Goal: Transaction & Acquisition: Download file/media

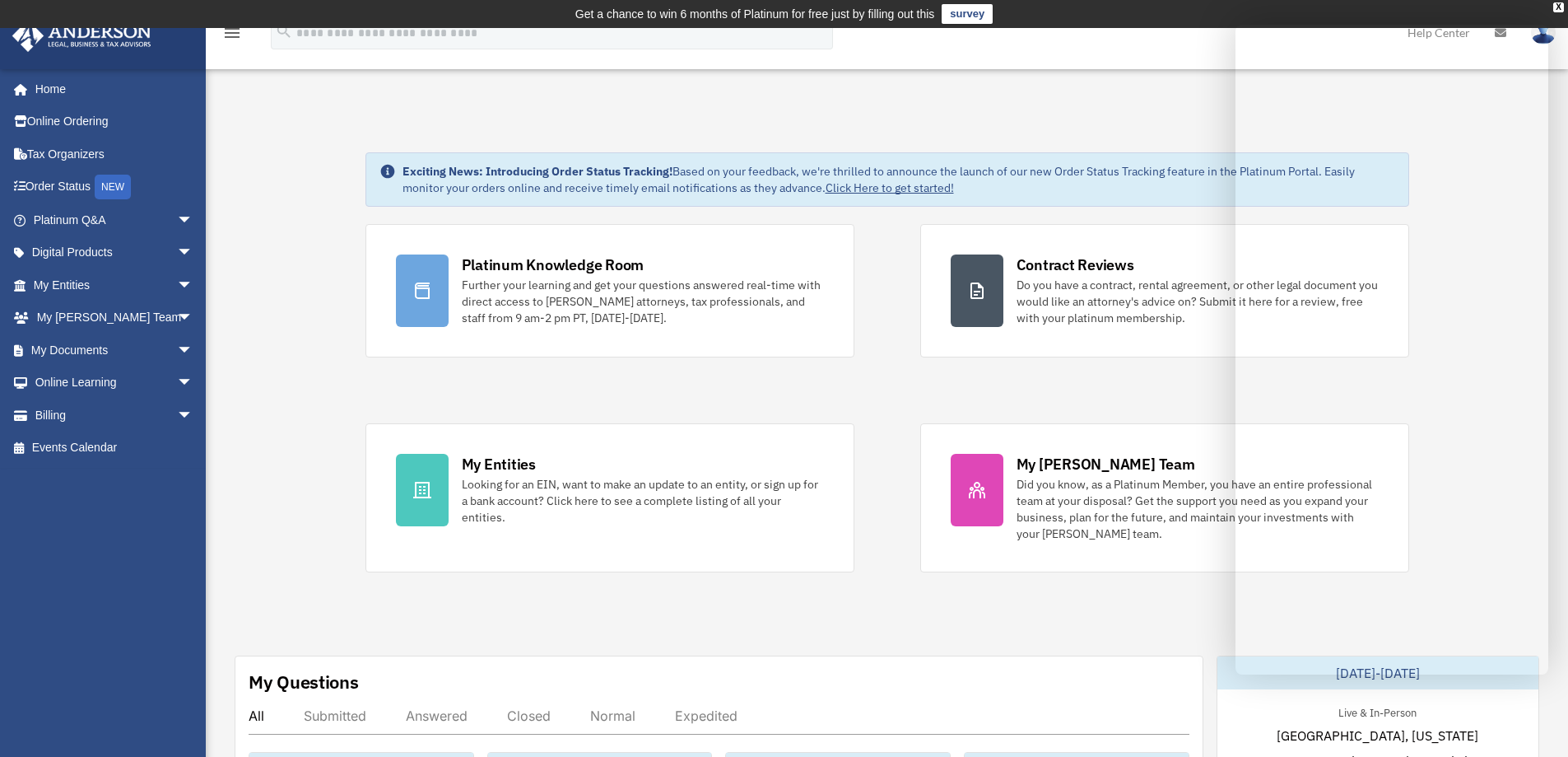
scroll to position [220, 0]
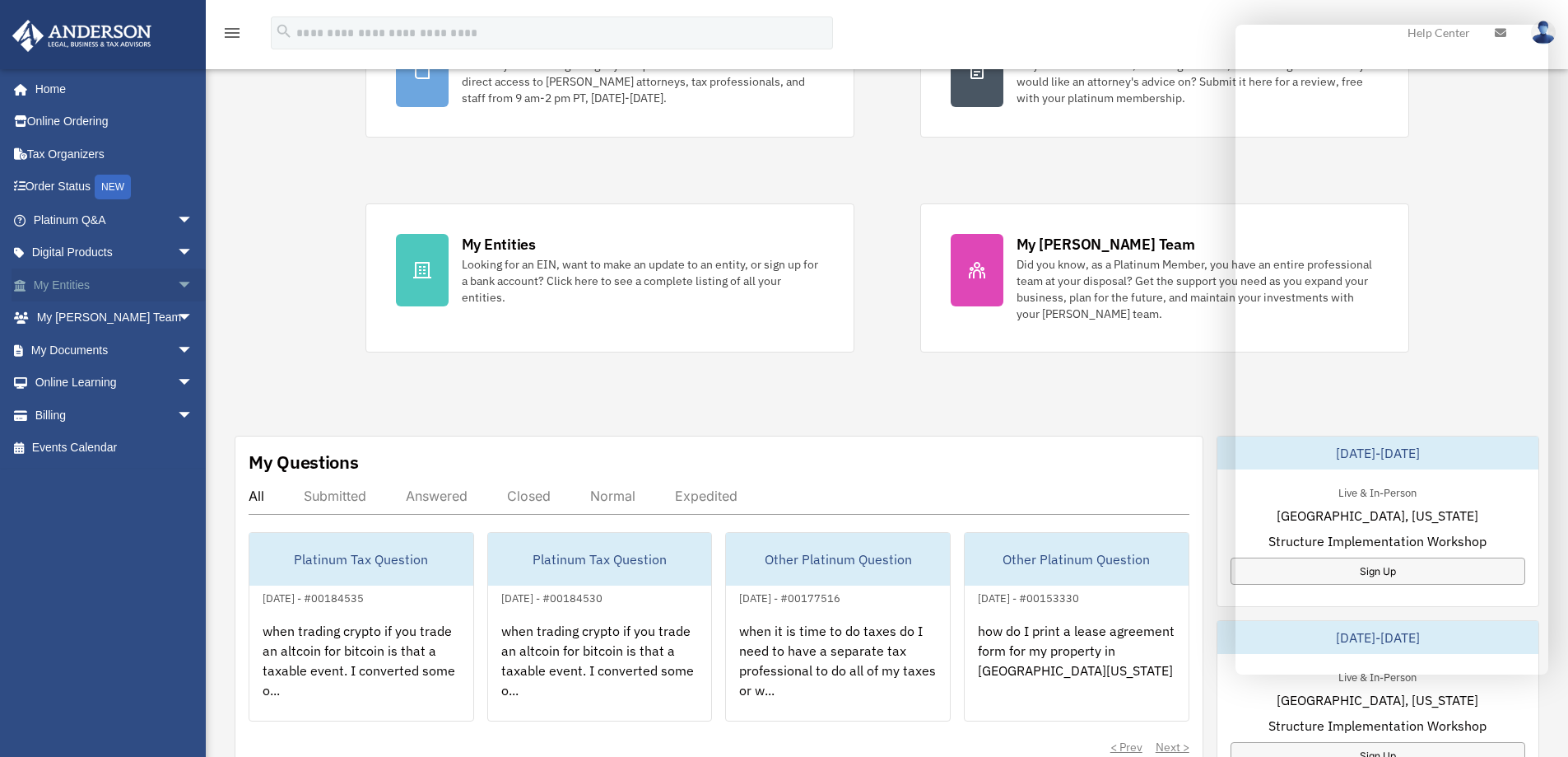
click at [72, 289] on link "My Entities arrow_drop_down" at bounding box center [115, 284] width 207 height 33
click at [177, 282] on span "arrow_drop_down" at bounding box center [193, 285] width 33 height 34
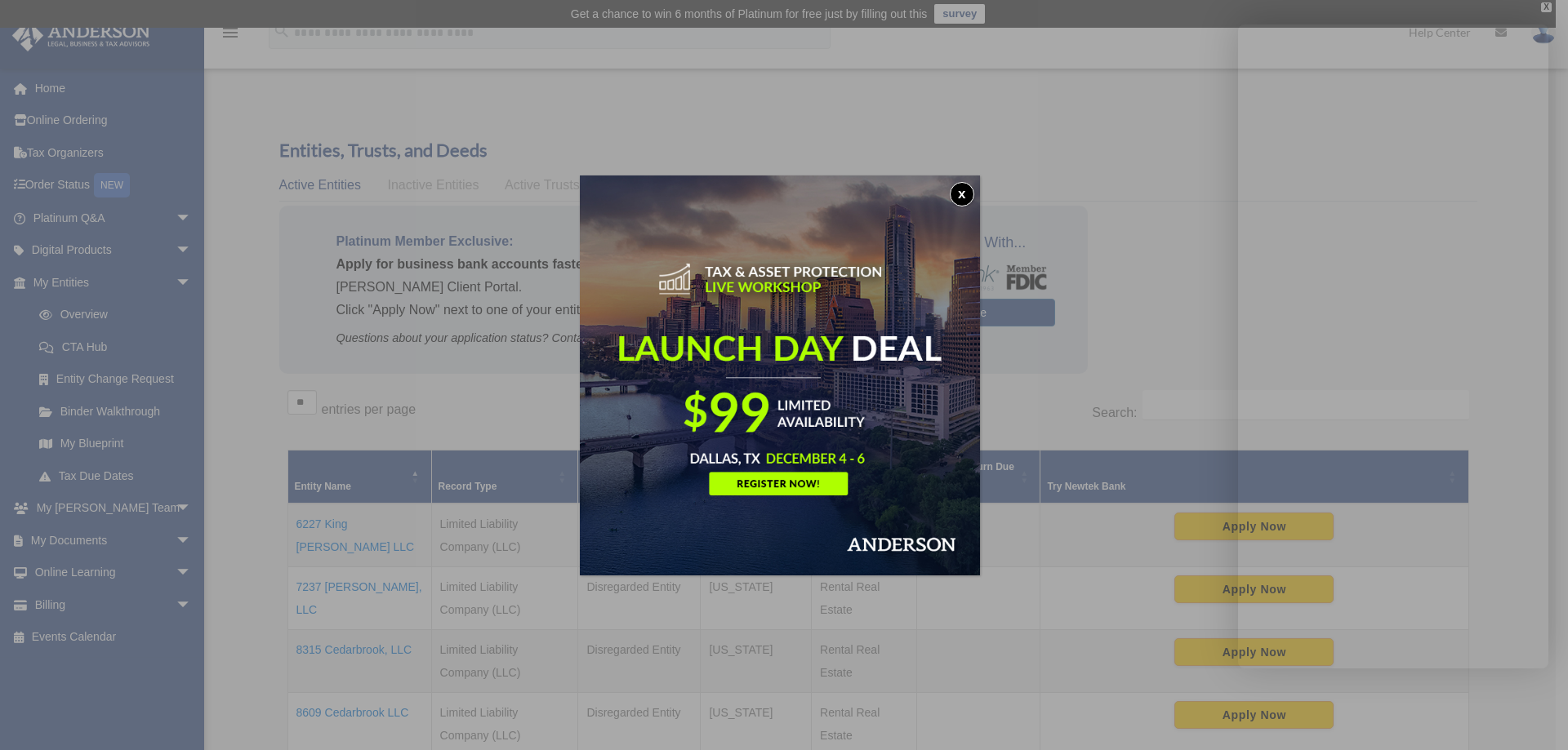
click at [964, 196] on button "x" at bounding box center [962, 194] width 25 height 25
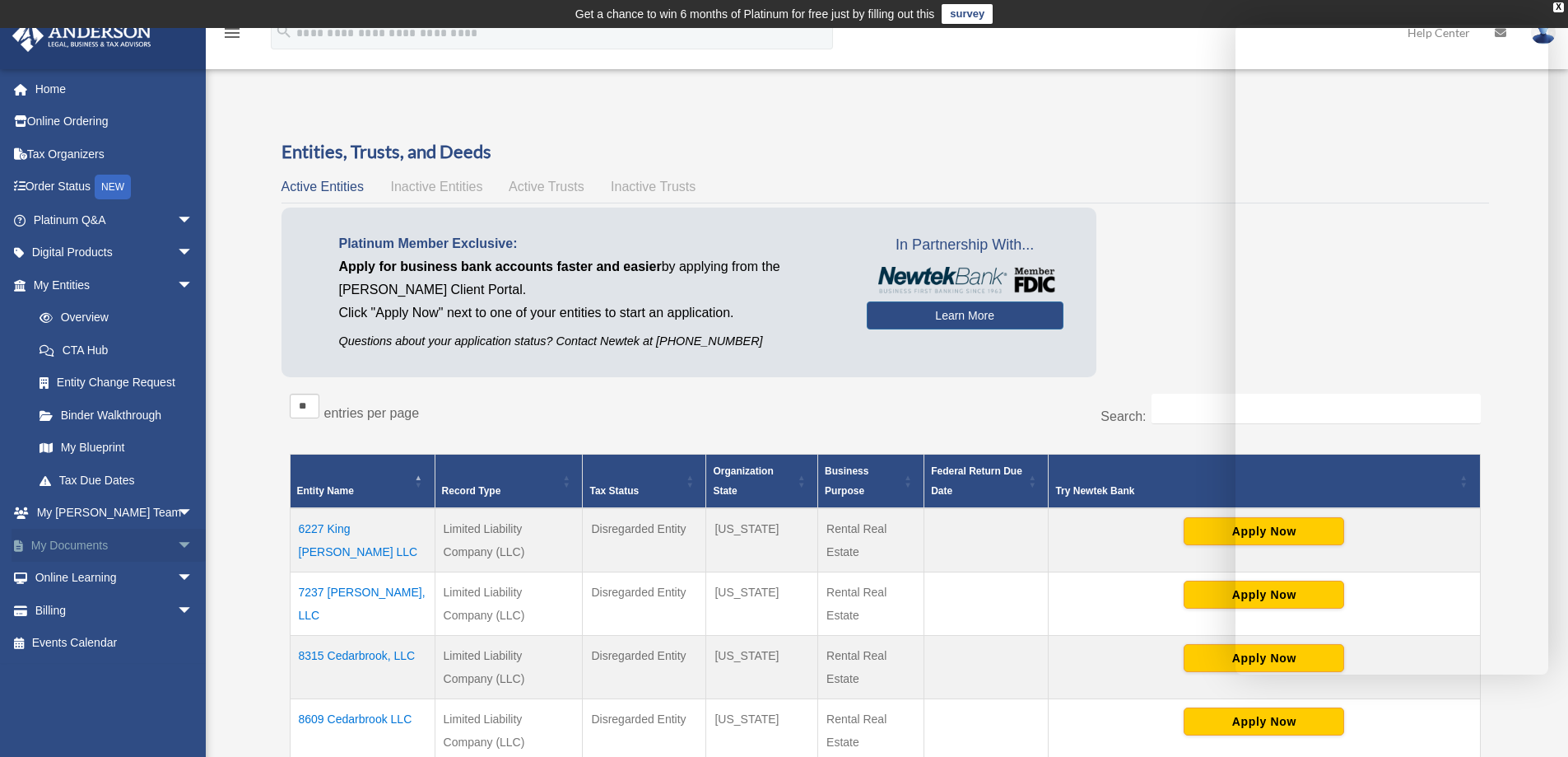
click at [80, 543] on link "My Documents arrow_drop_down" at bounding box center [115, 544] width 207 height 33
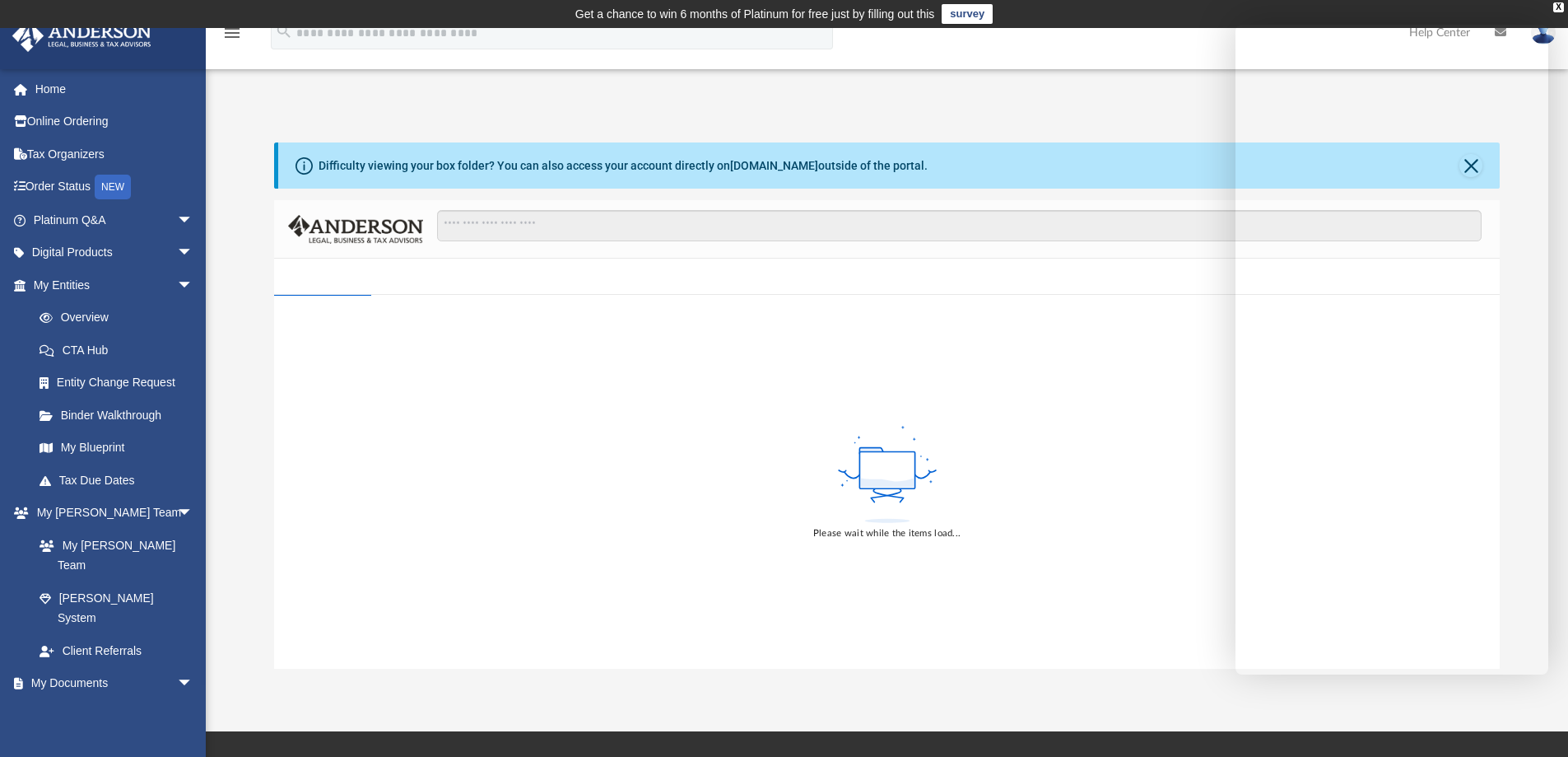
click at [881, 474] on rect at bounding box center [887, 471] width 55 height 37
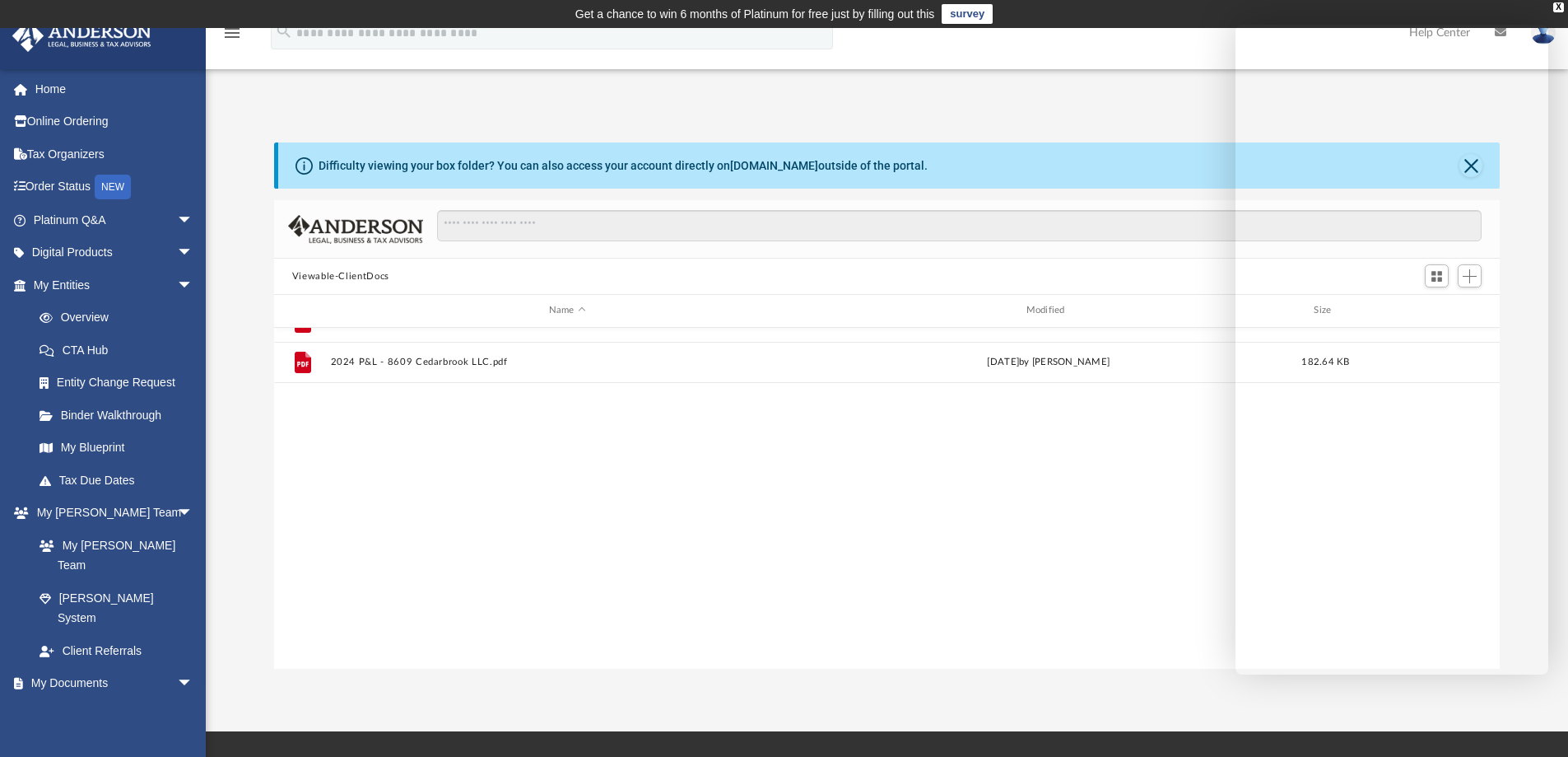
scroll to position [55, 0]
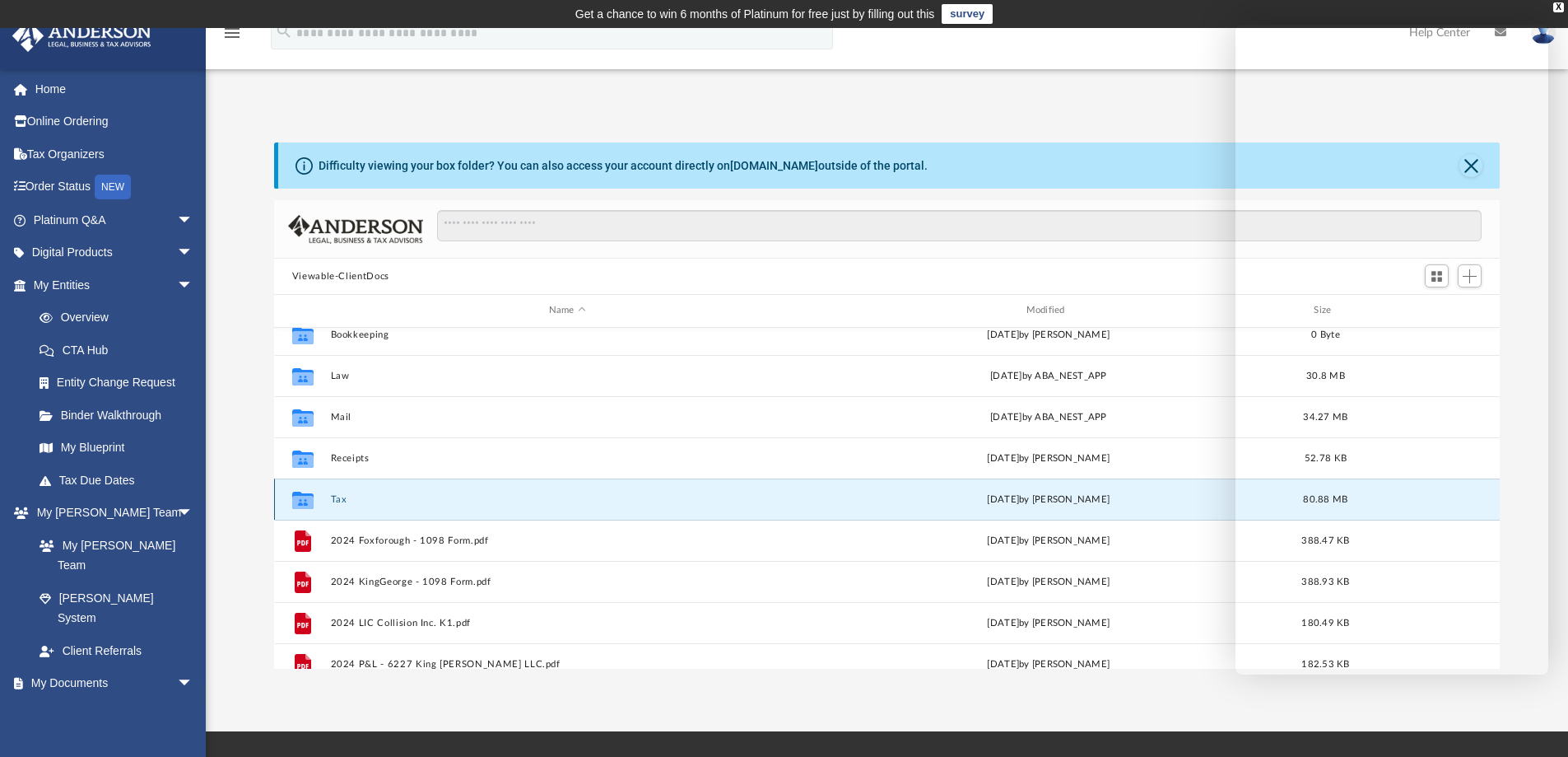
click at [336, 500] on button "Tax" at bounding box center [566, 499] width 474 height 10
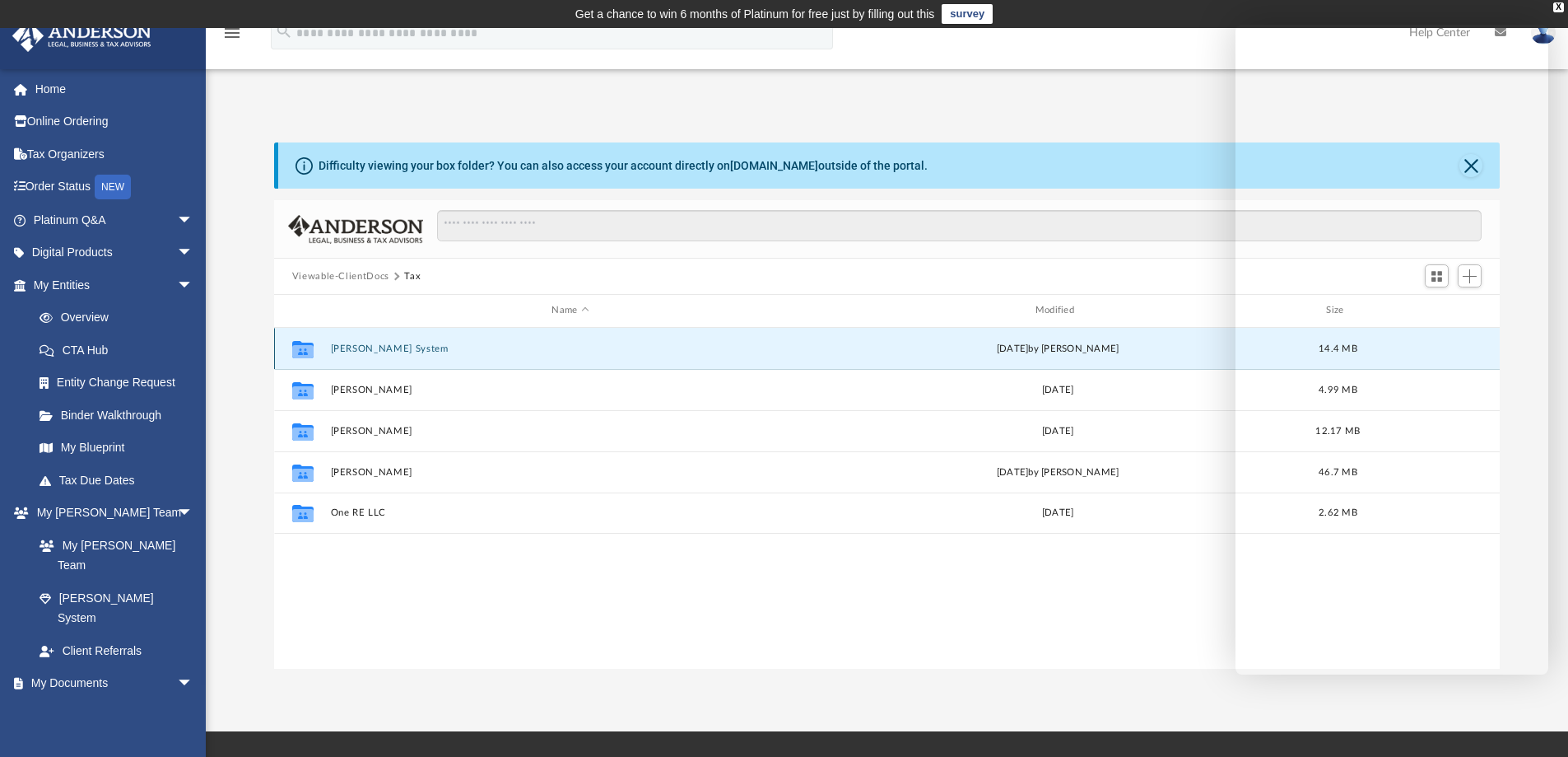
click at [377, 351] on button "[PERSON_NAME] System" at bounding box center [569, 348] width 480 height 10
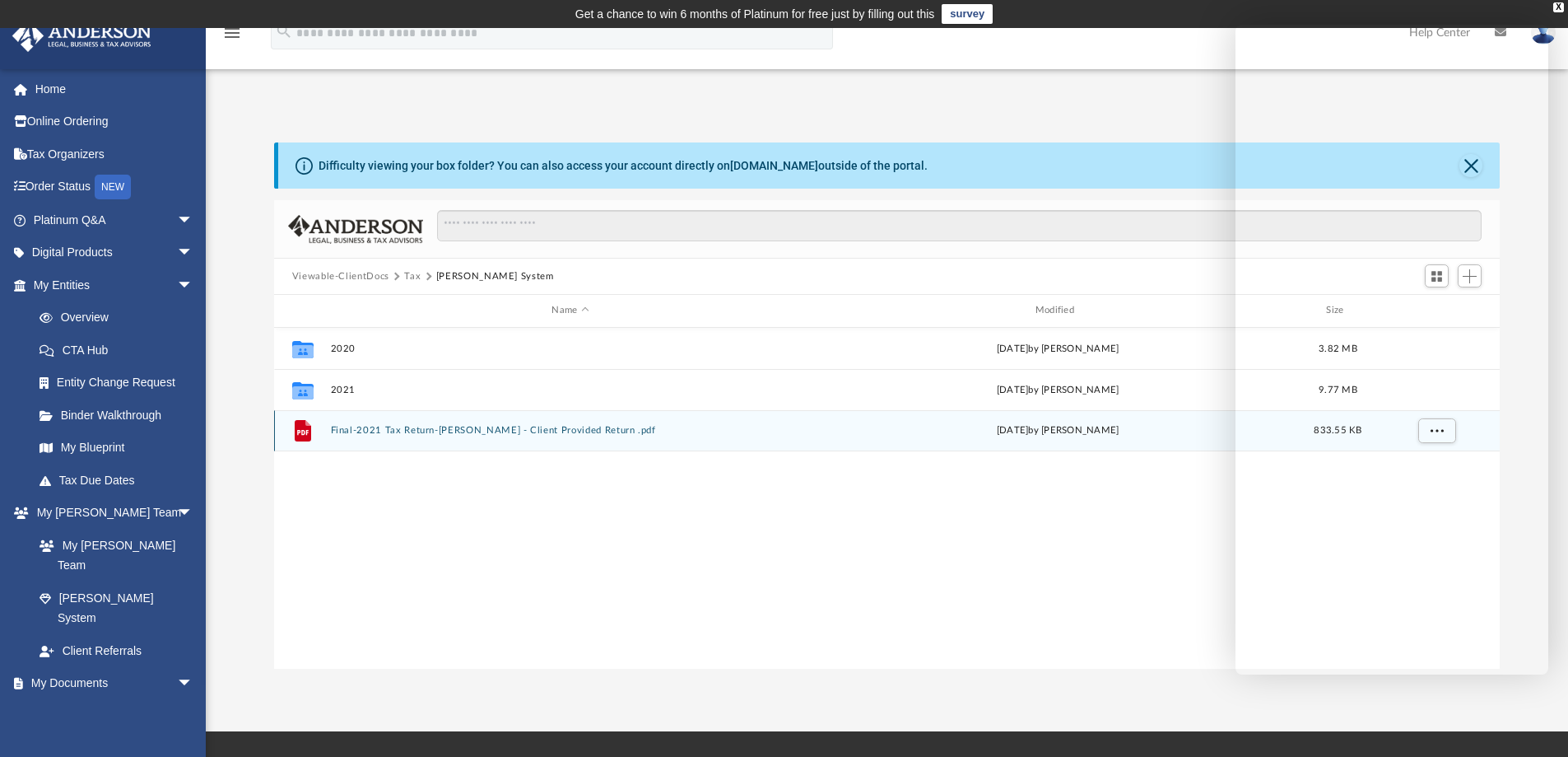
click at [353, 428] on button "Final-2021 Tax Return-LORENZANA, MELVIN - Client Provided Return .pdf" at bounding box center [569, 430] width 480 height 10
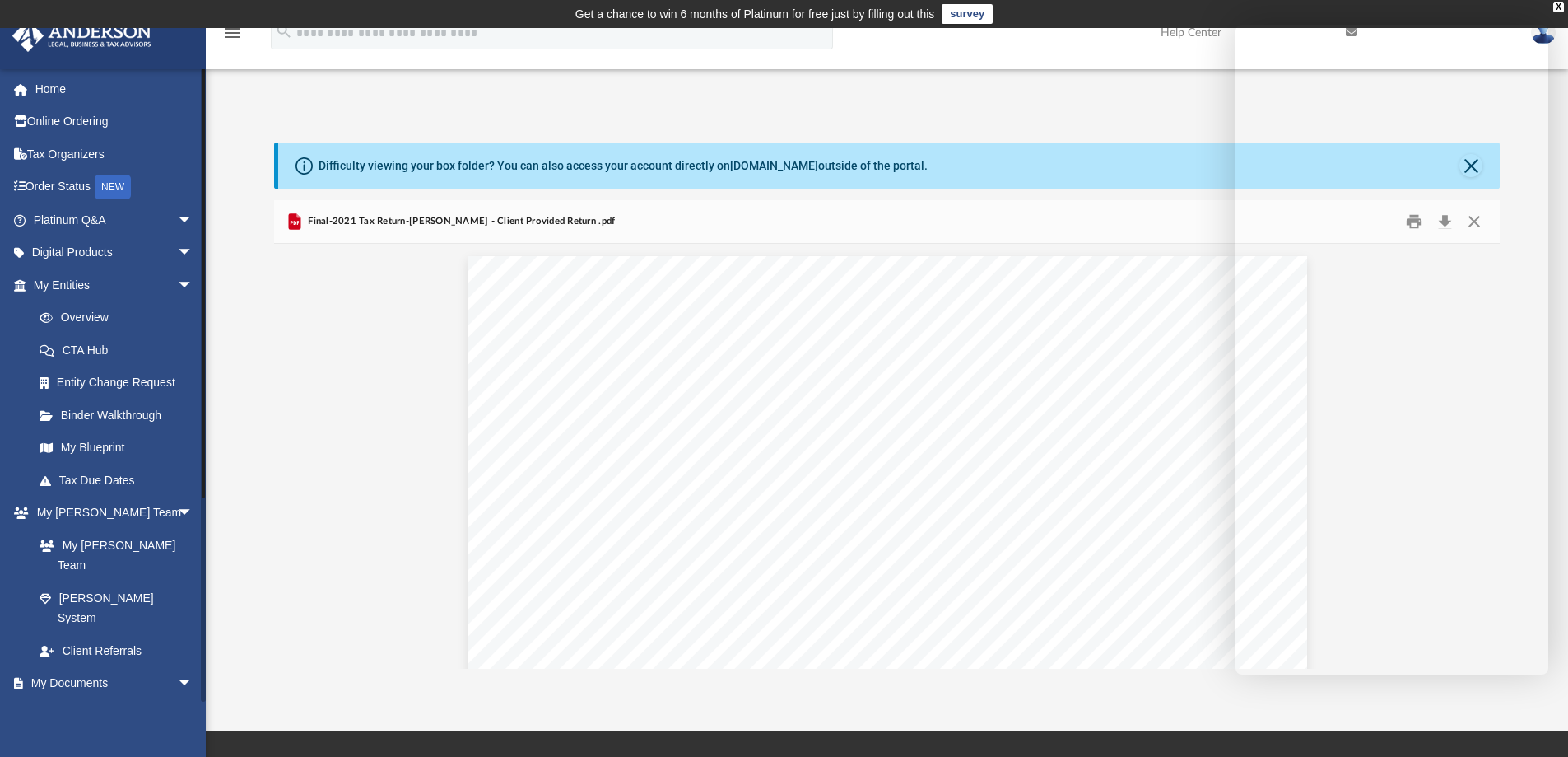
click at [74, 699] on link "Box" at bounding box center [120, 715] width 195 height 33
click at [65, 699] on link "Box" at bounding box center [120, 715] width 195 height 33
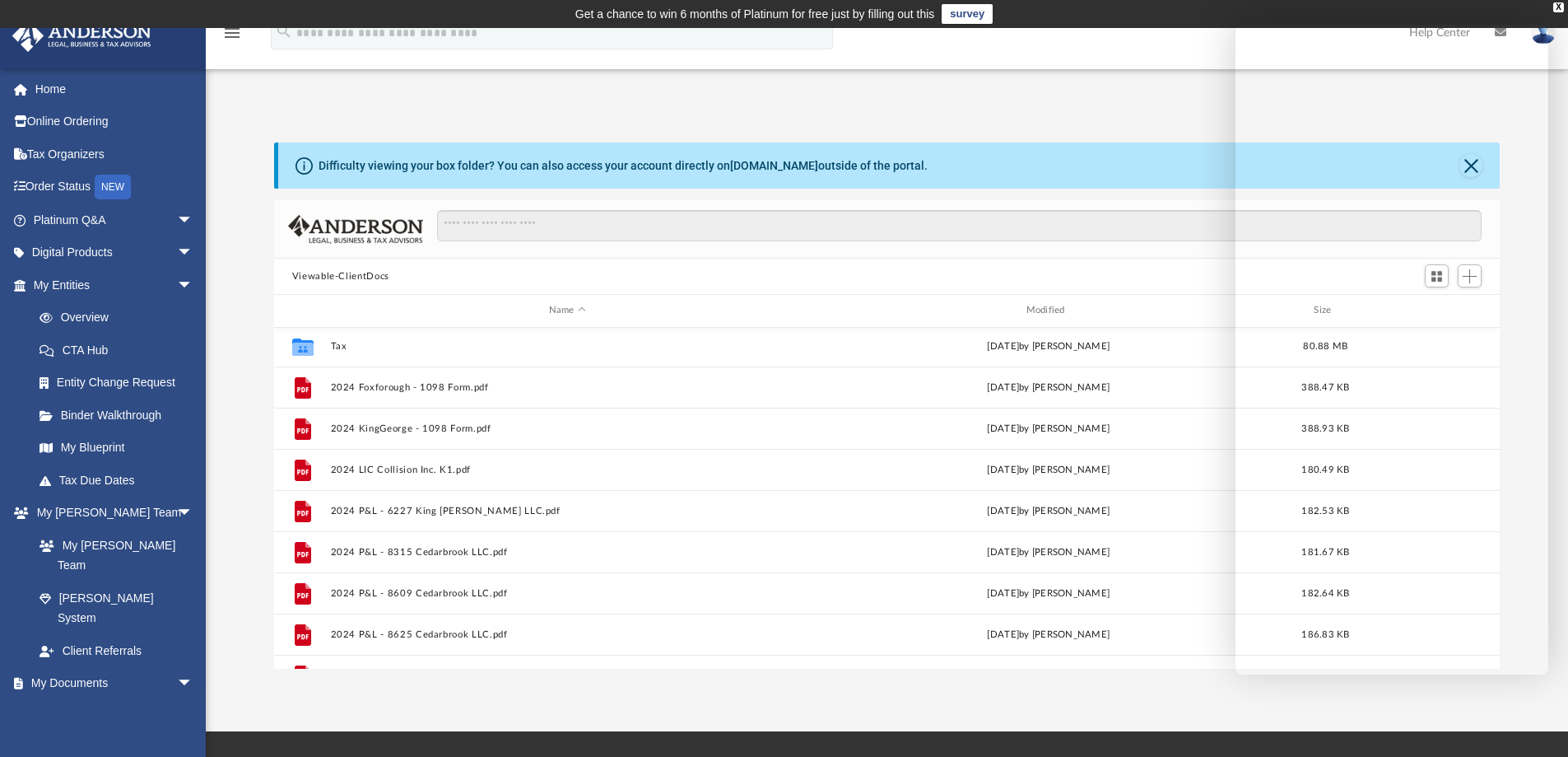
scroll to position [44, 0]
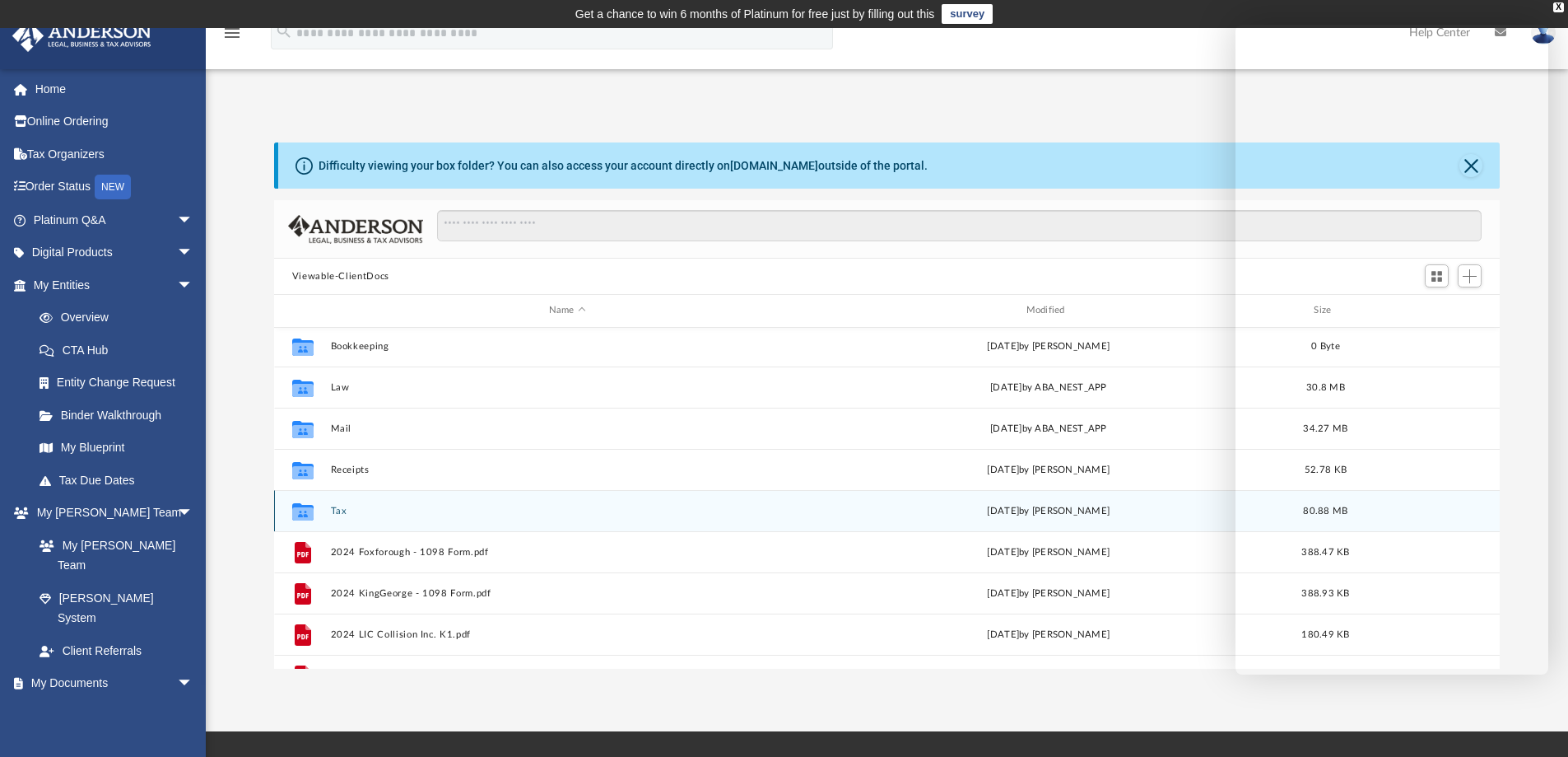
click at [345, 510] on button "Tax" at bounding box center [566, 511] width 474 height 10
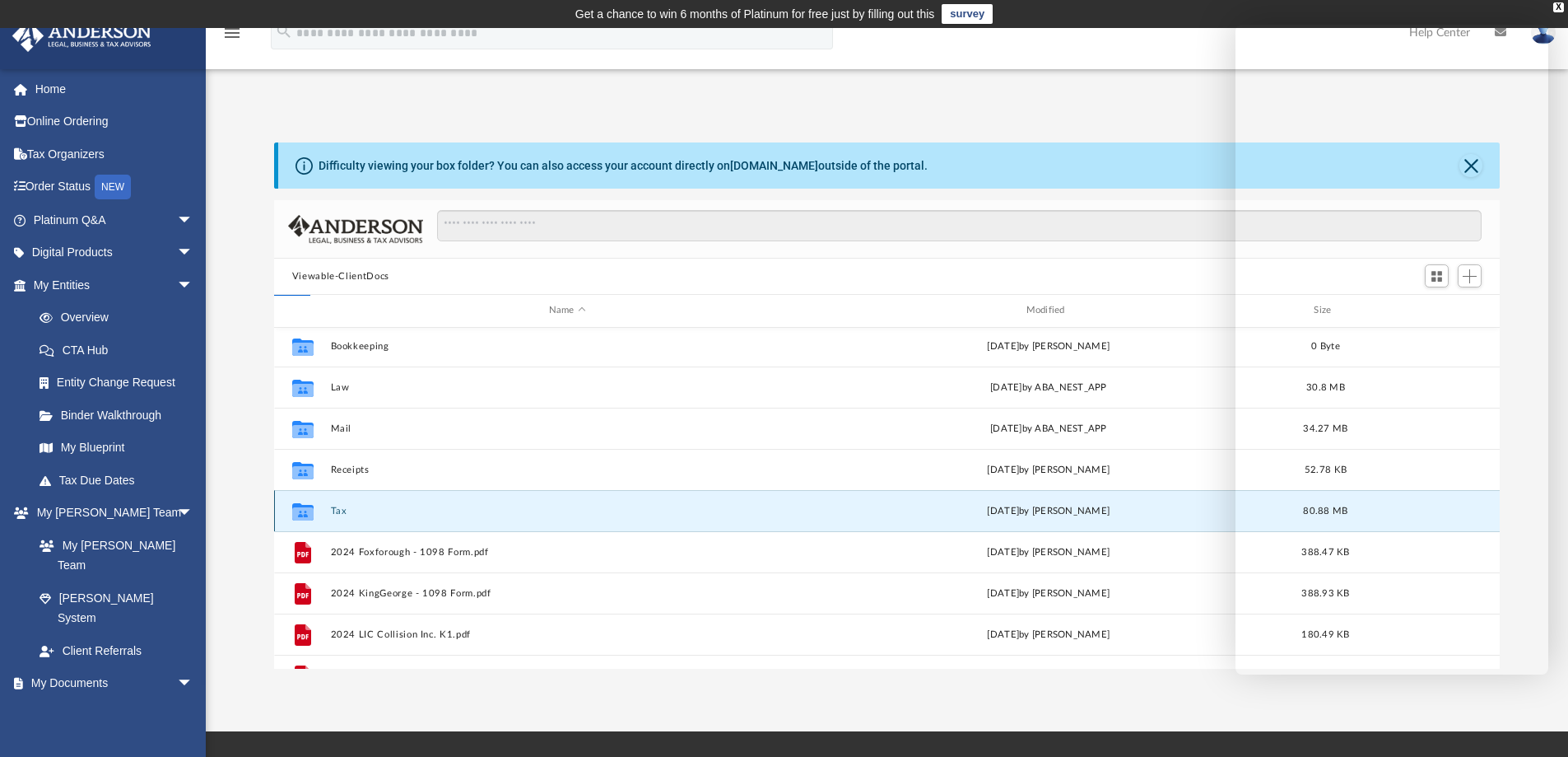
scroll to position [0, 0]
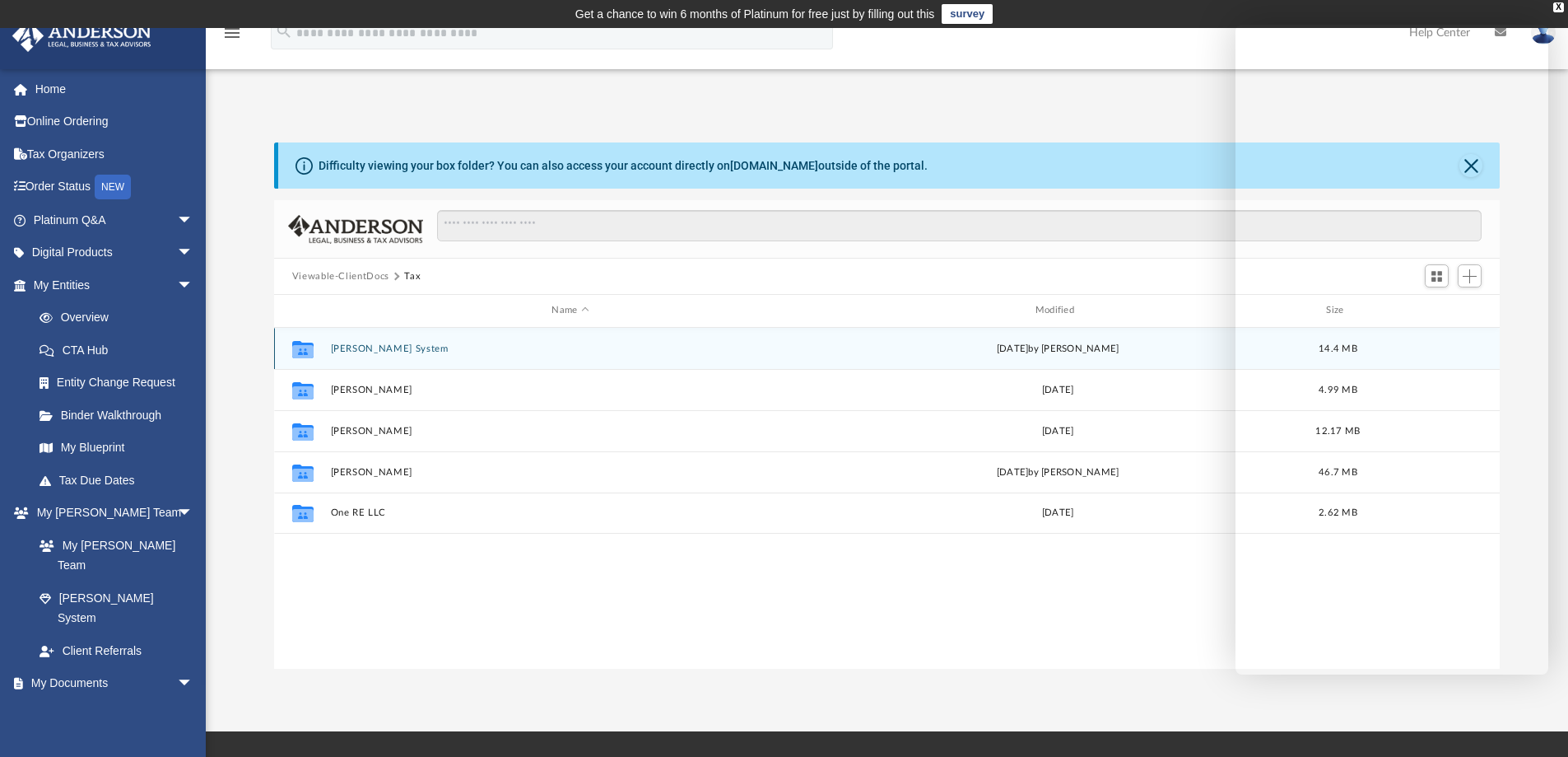
click at [989, 350] on div "Mon Sep 25 2023 by Tameka Fulton" at bounding box center [1057, 349] width 480 height 15
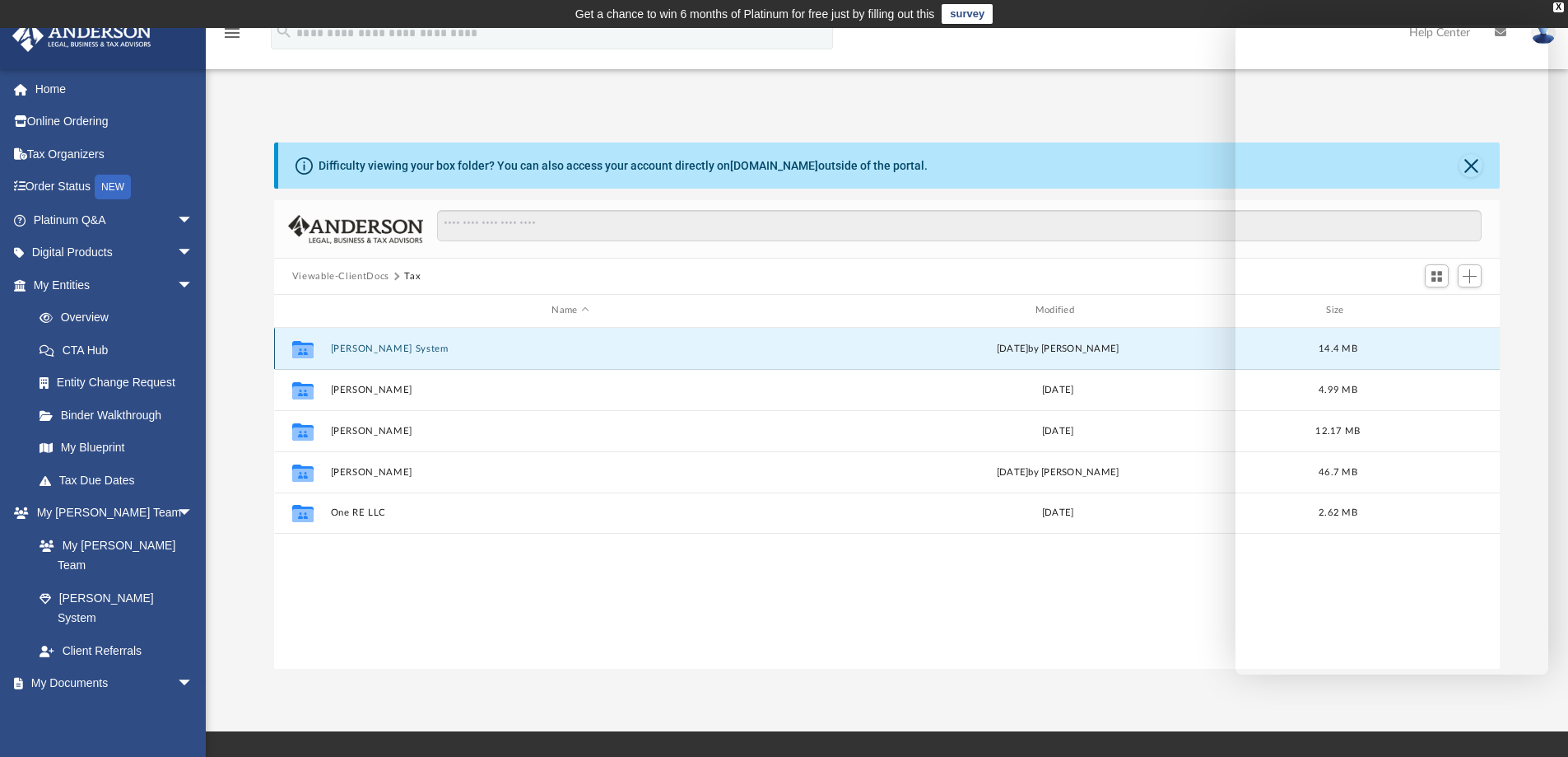
click at [399, 351] on button "[PERSON_NAME] System" at bounding box center [569, 348] width 480 height 10
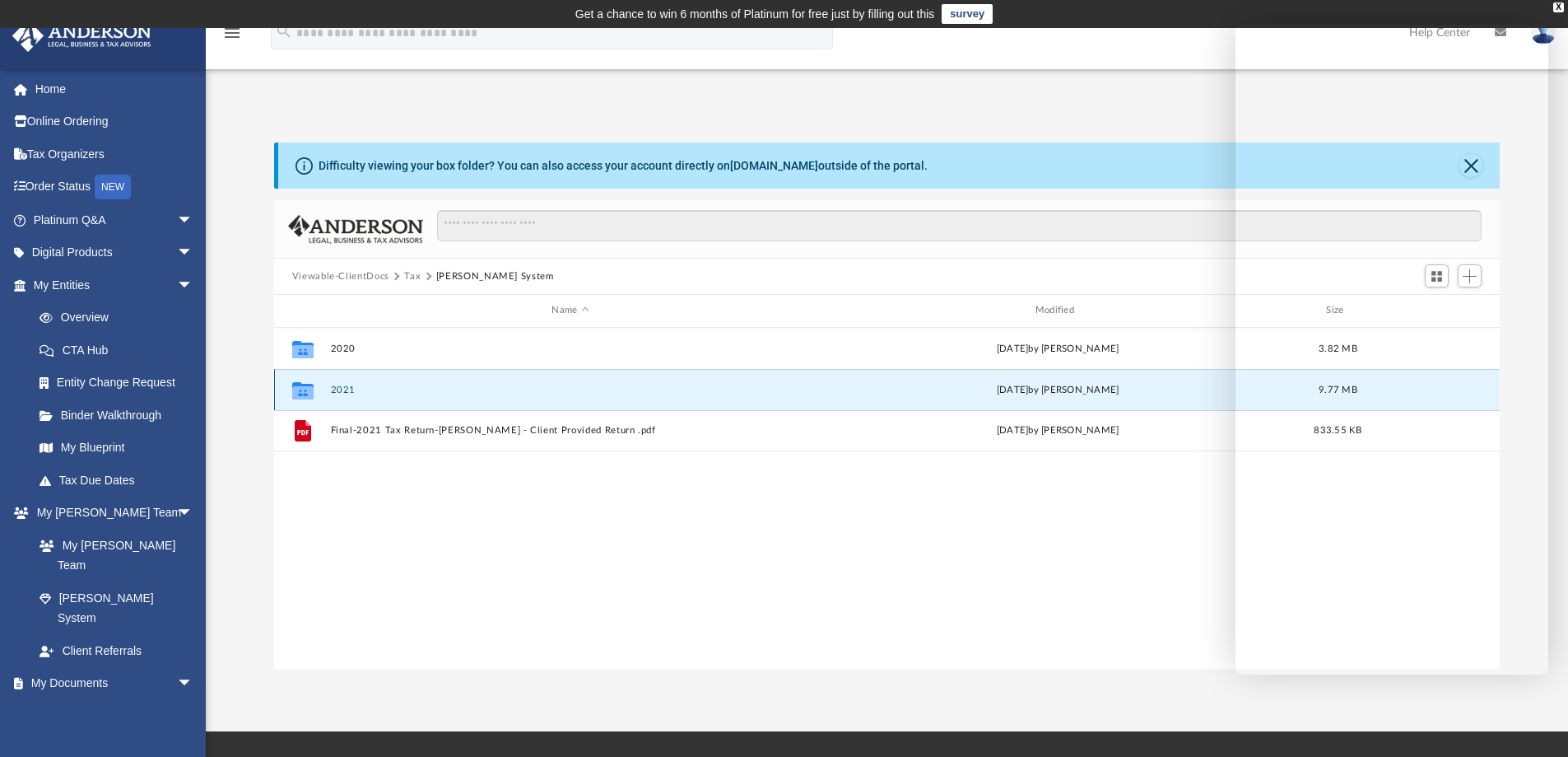
click at [337, 392] on button "2021" at bounding box center [569, 390] width 480 height 10
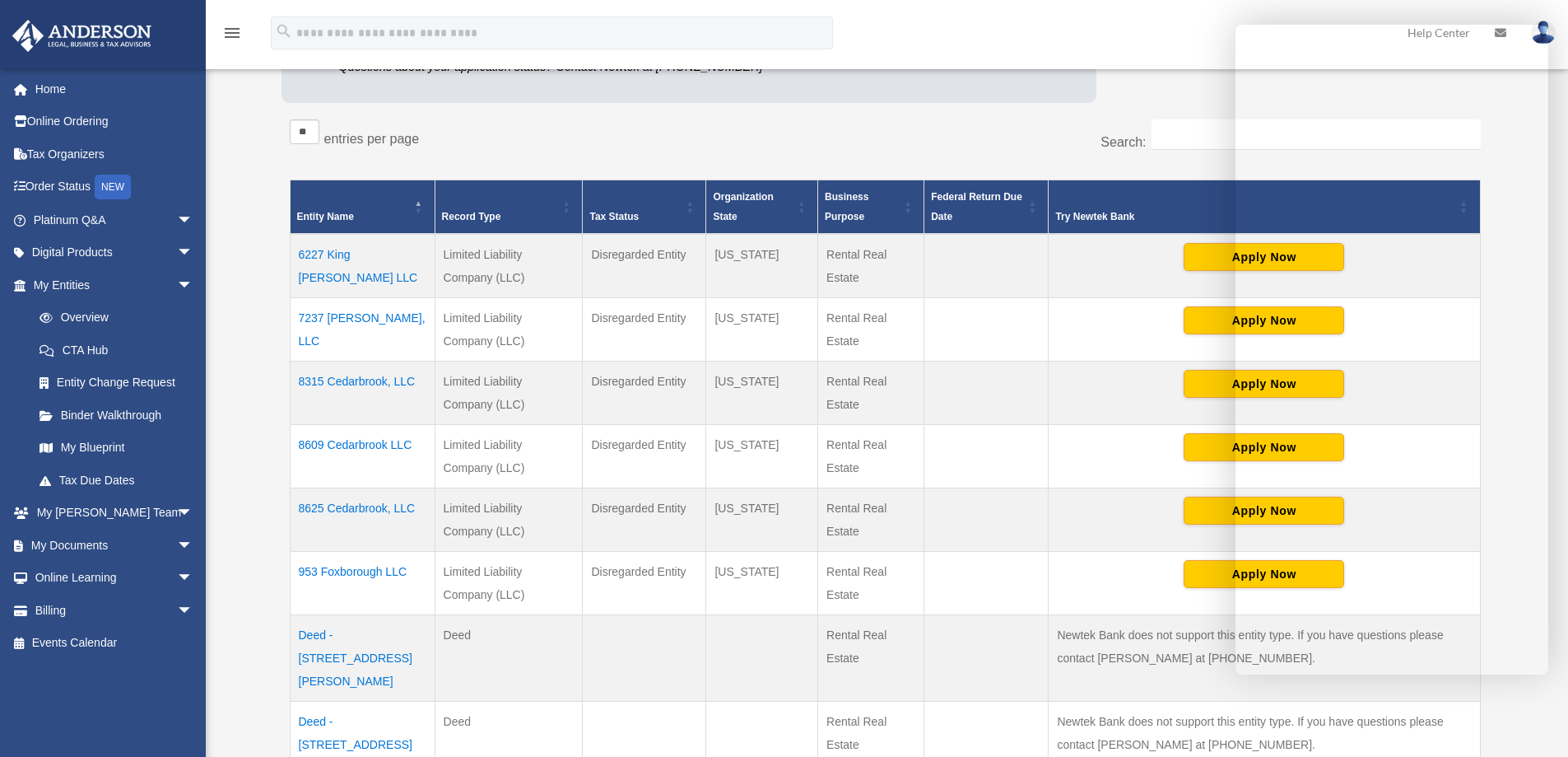
scroll to position [385, 0]
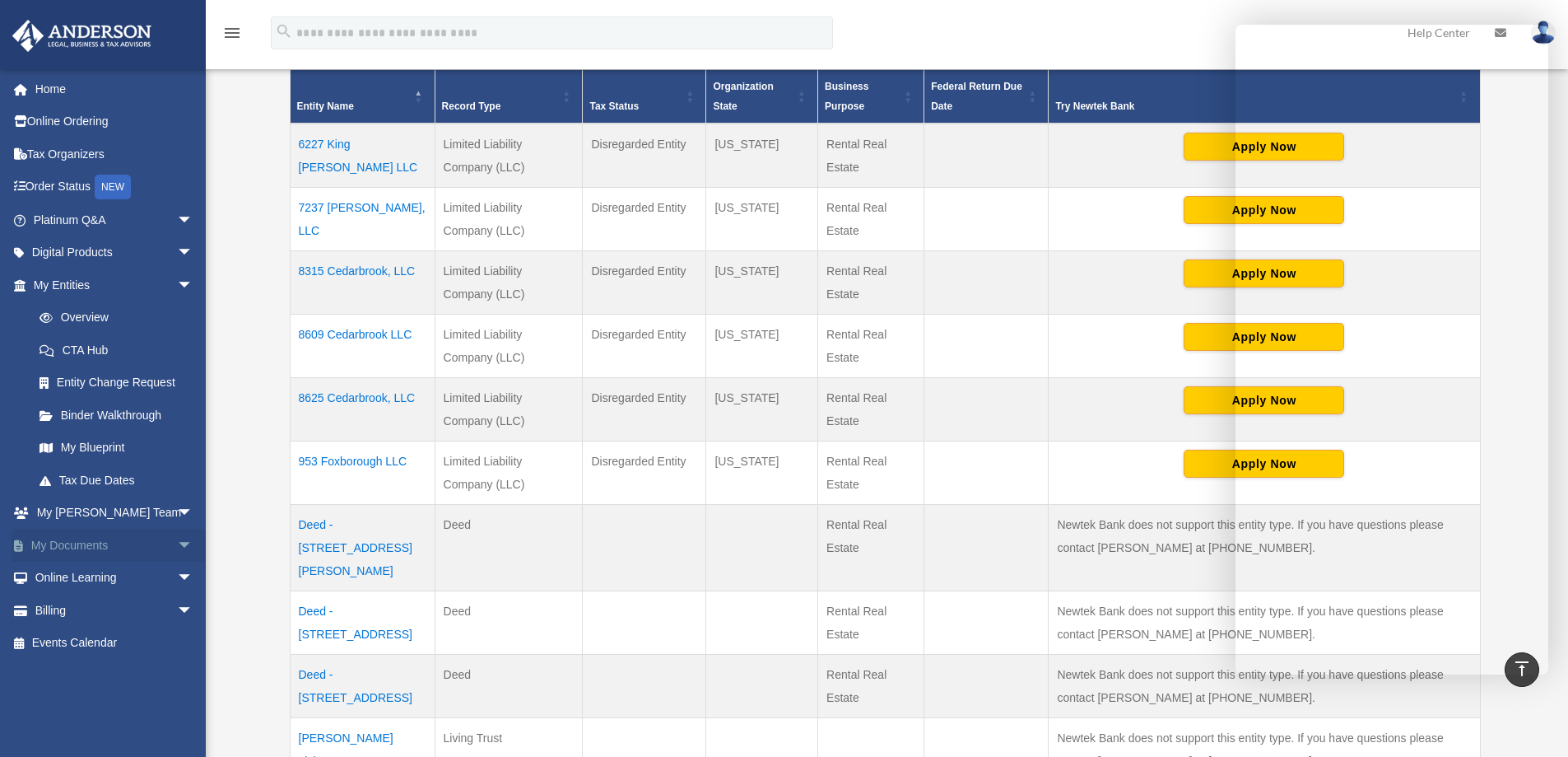
click at [75, 545] on link "My Documents arrow_drop_down" at bounding box center [115, 544] width 207 height 33
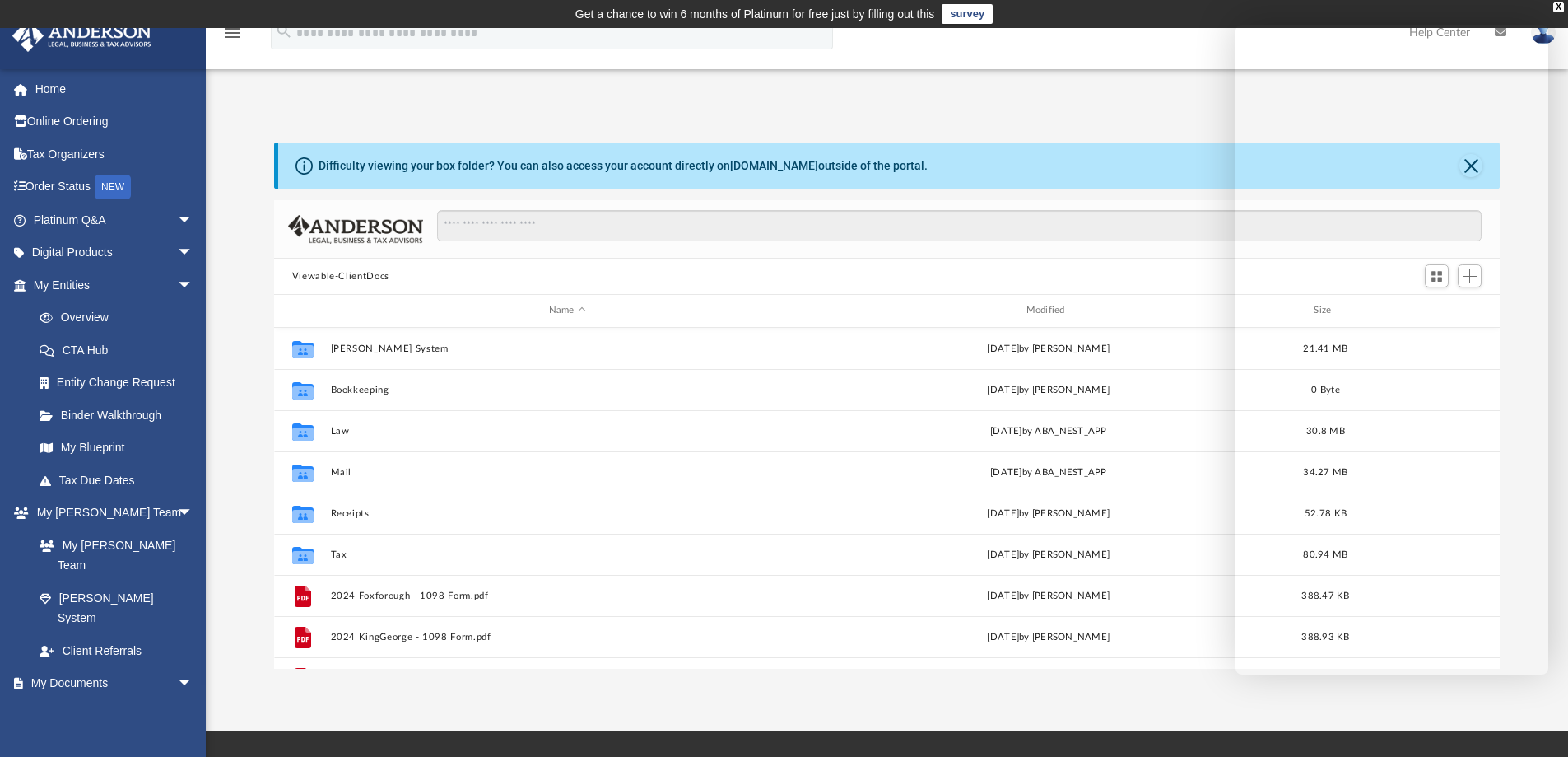
scroll to position [363, 1213]
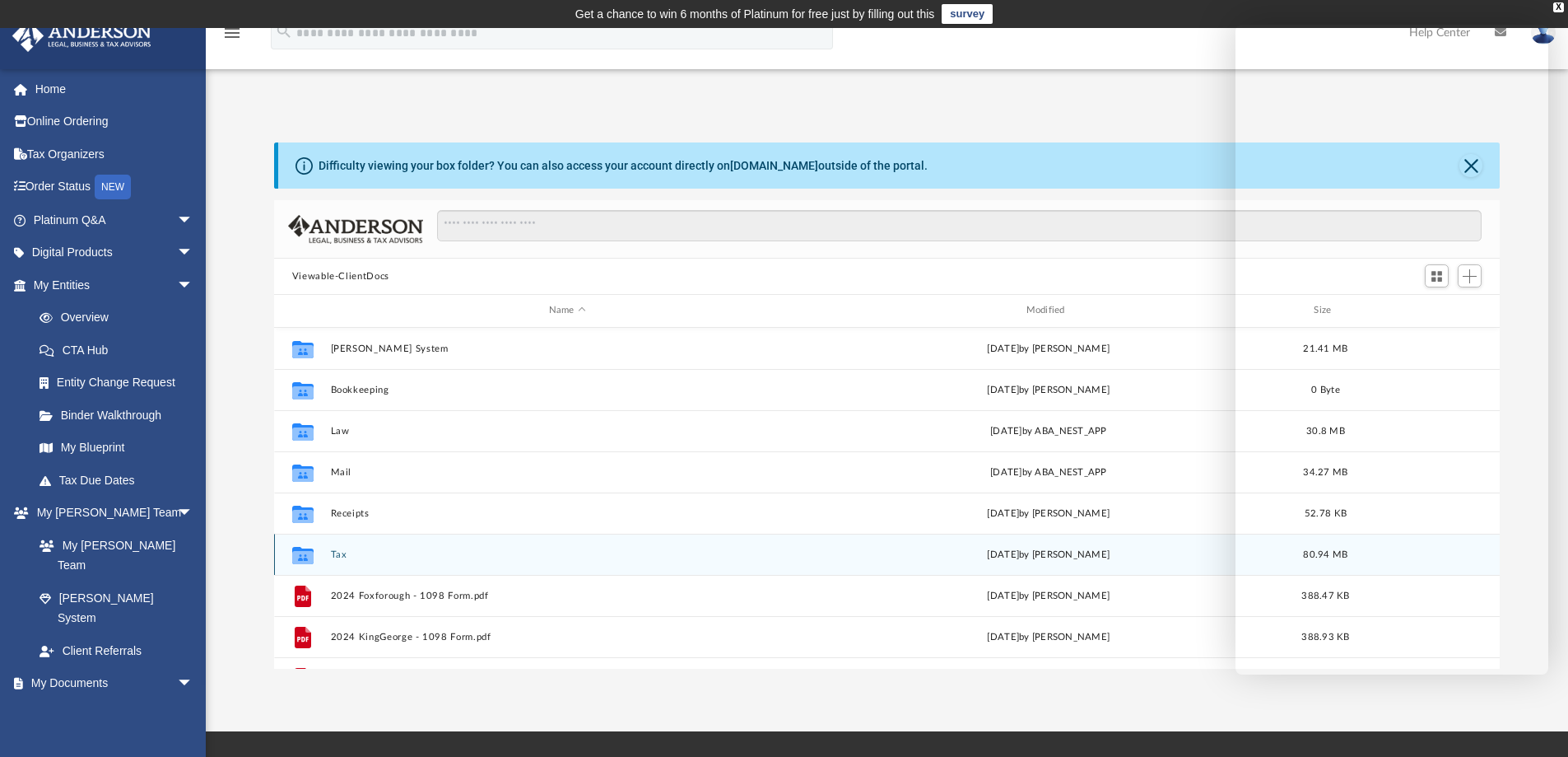
click at [335, 555] on button "Tax" at bounding box center [566, 554] width 474 height 10
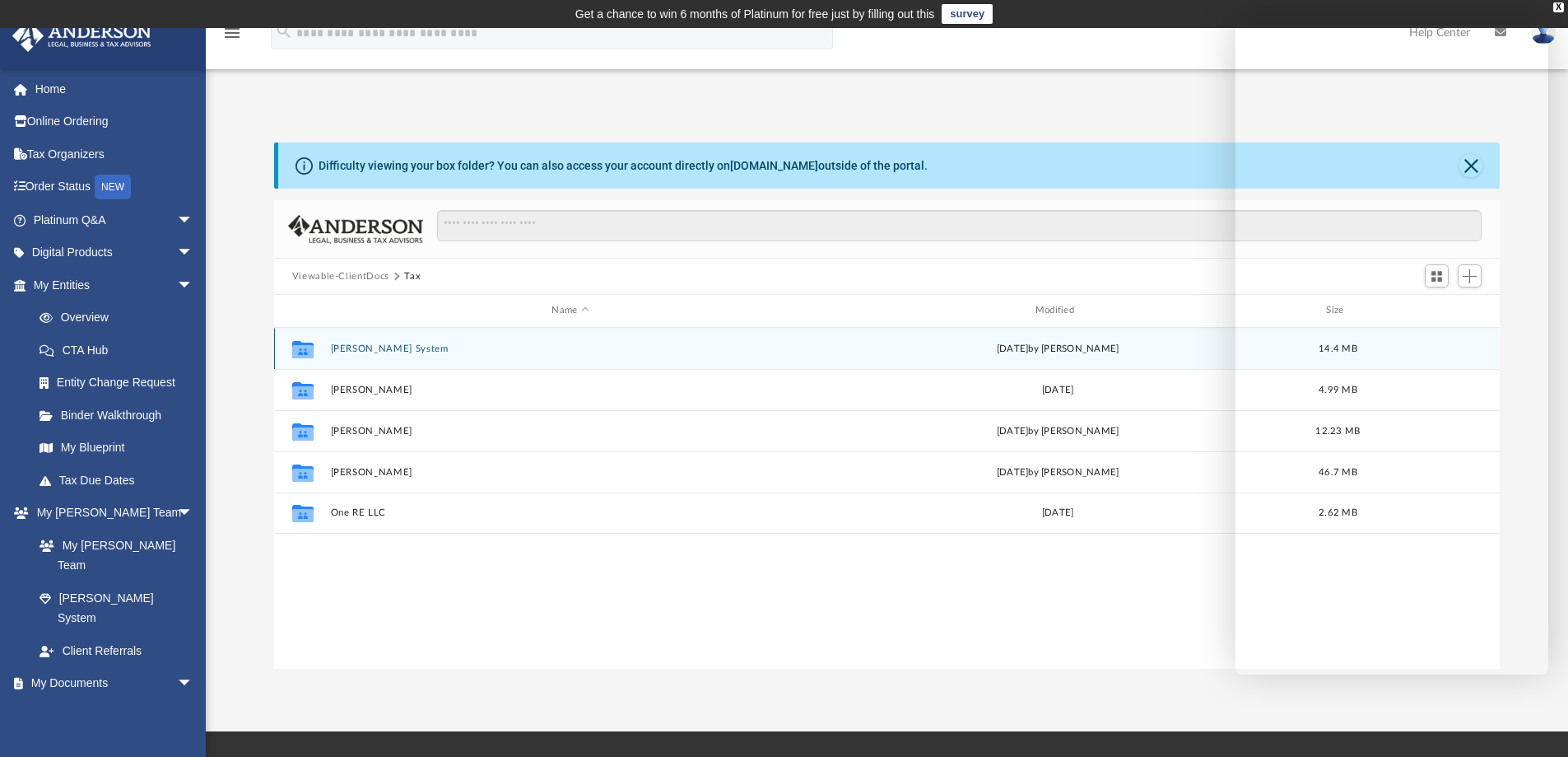
click at [372, 351] on button "[PERSON_NAME] System" at bounding box center [569, 348] width 480 height 10
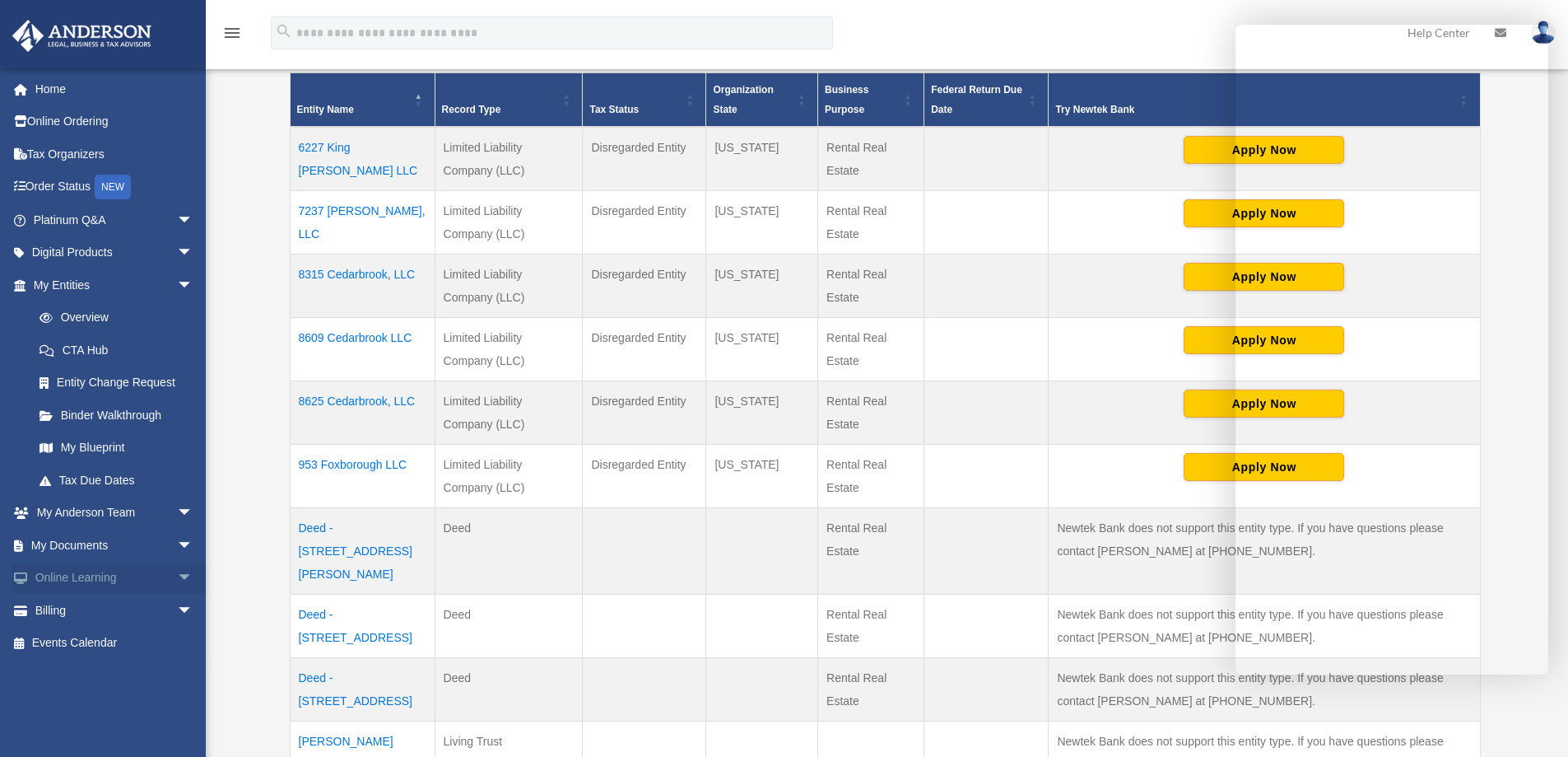
scroll to position [385, 0]
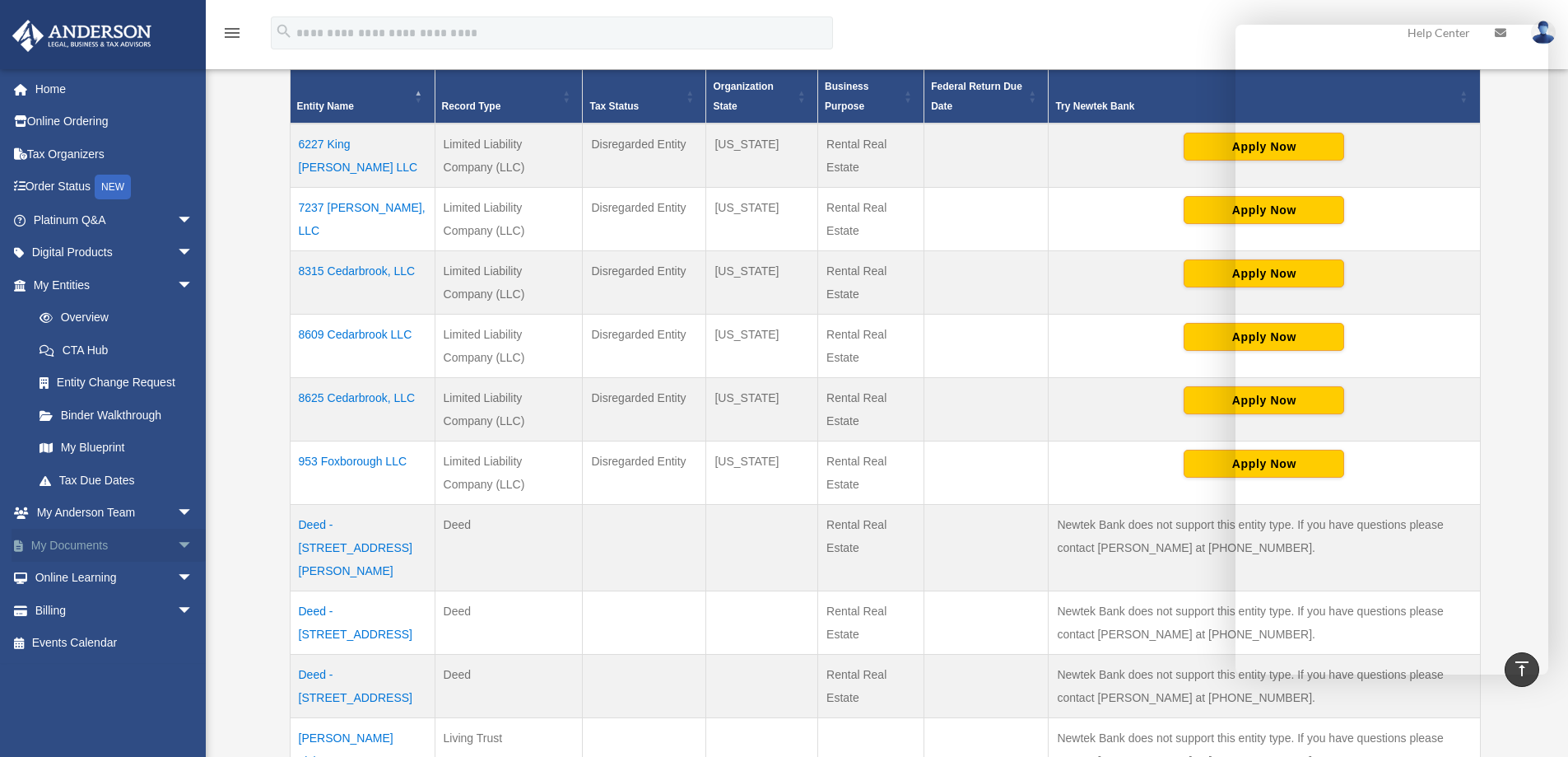
click at [74, 549] on link "My Documents arrow_drop_down" at bounding box center [115, 544] width 207 height 33
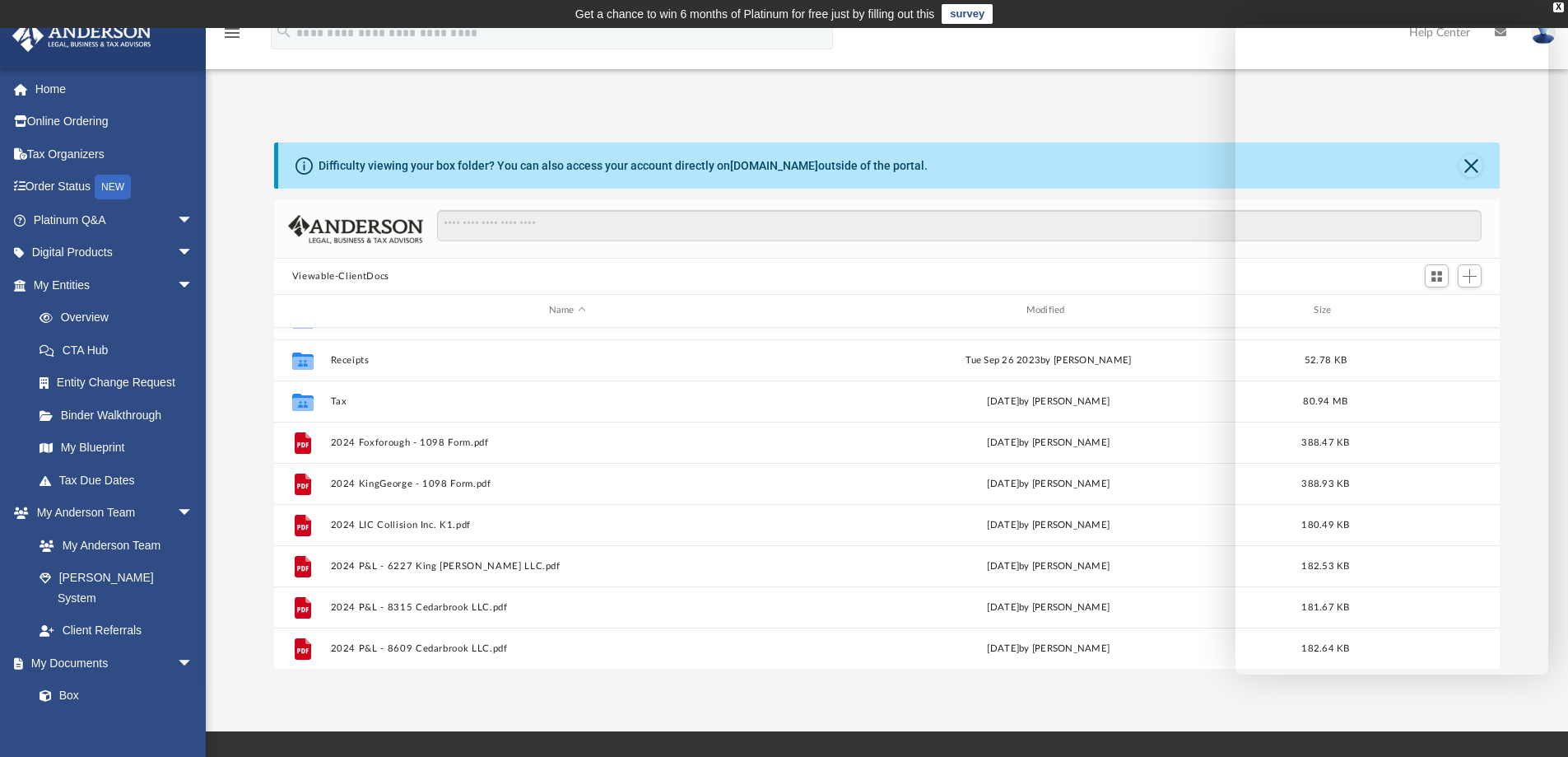
scroll to position [98, 0]
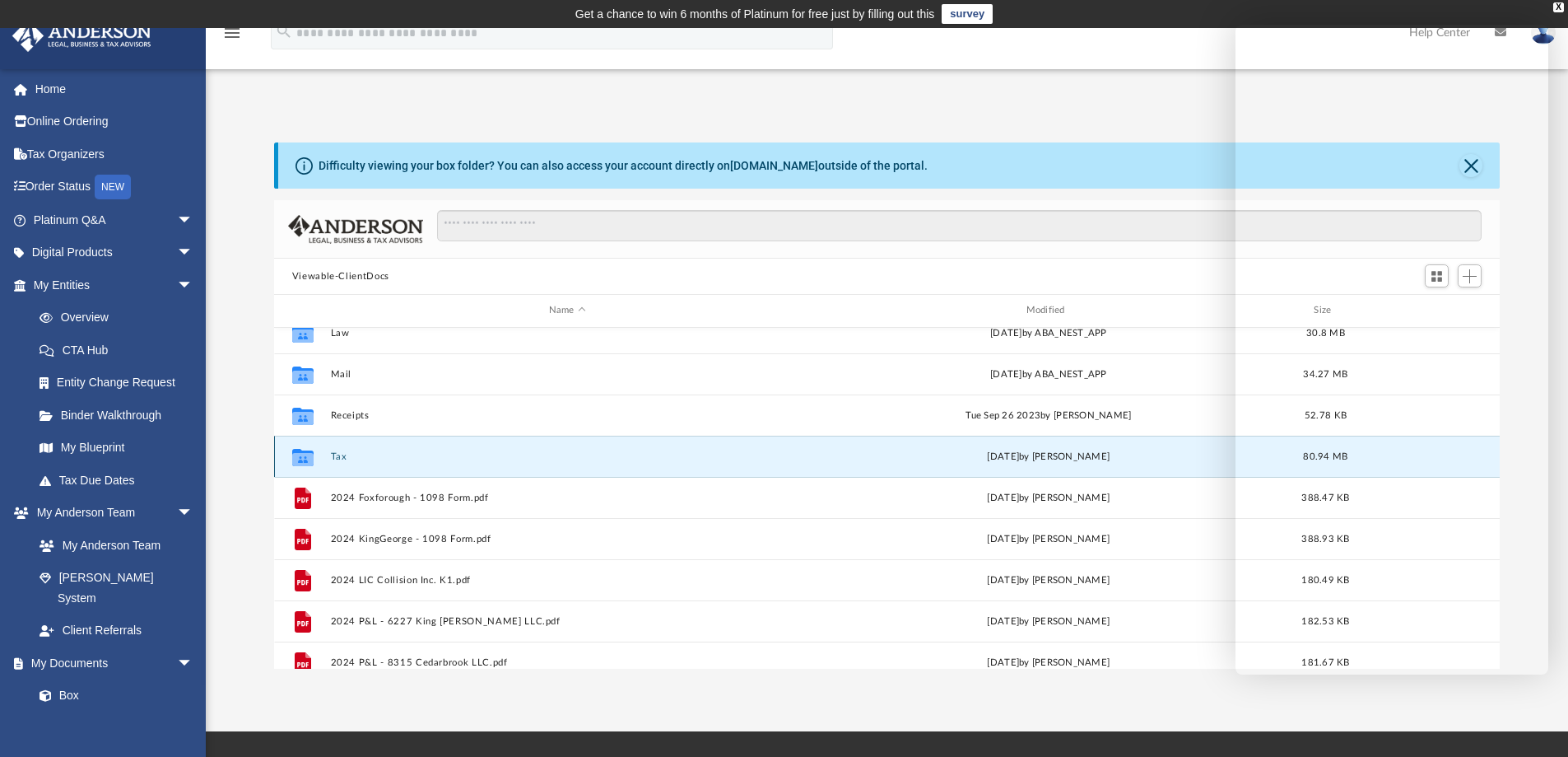
click at [343, 460] on button "Tax" at bounding box center [566, 456] width 474 height 10
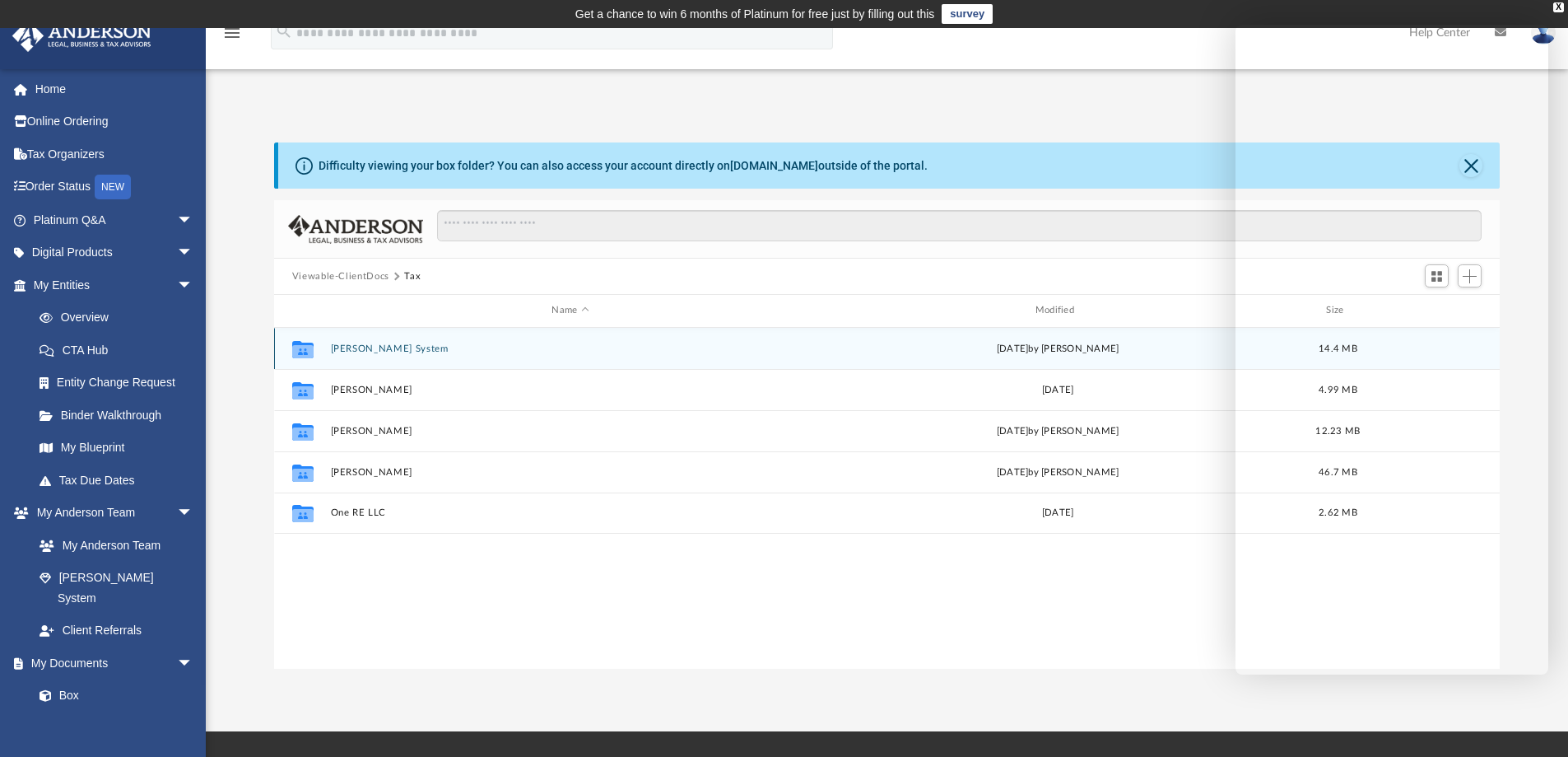
scroll to position [0, 0]
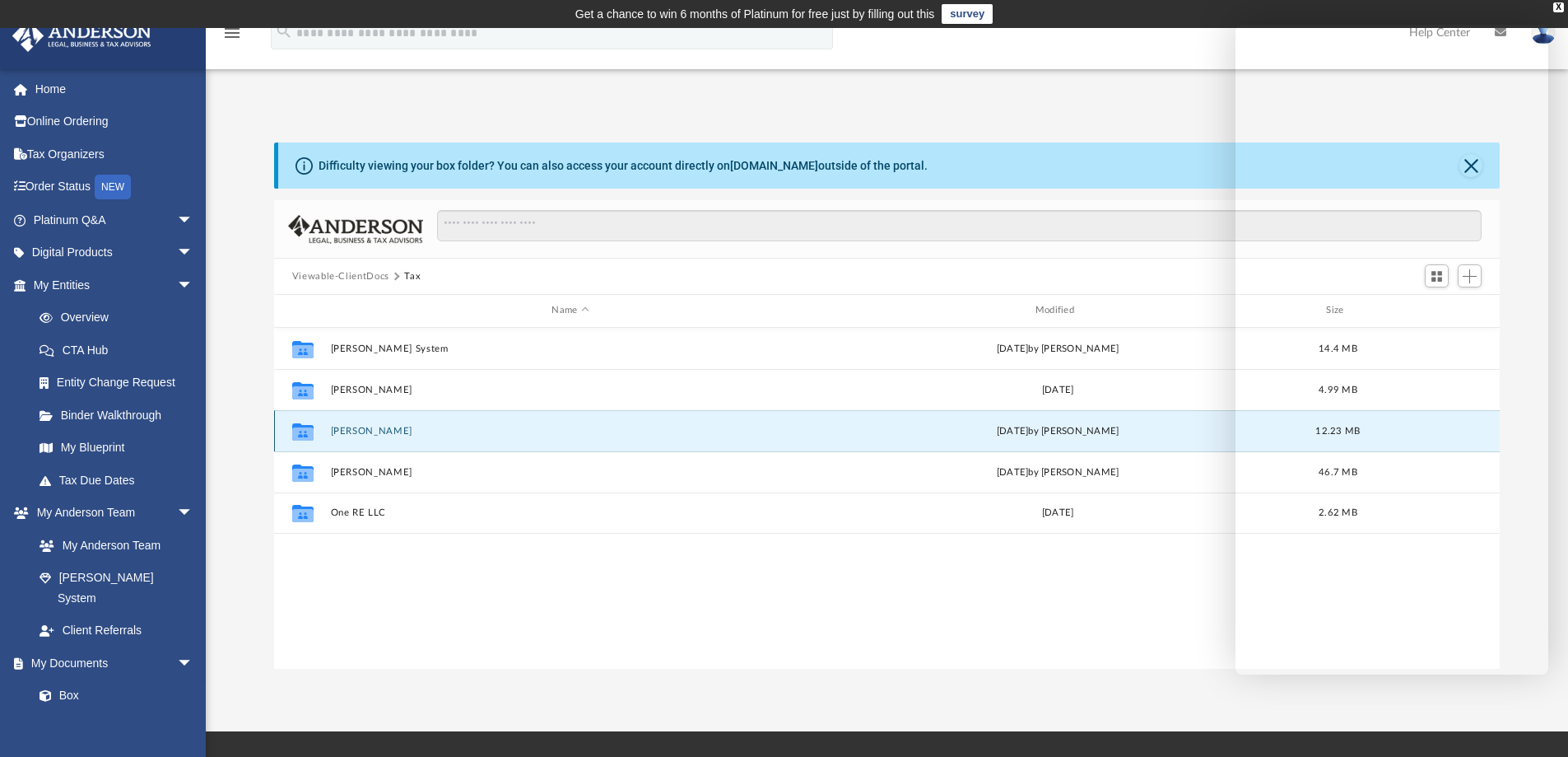
click at [362, 433] on button "[PERSON_NAME]" at bounding box center [569, 431] width 480 height 10
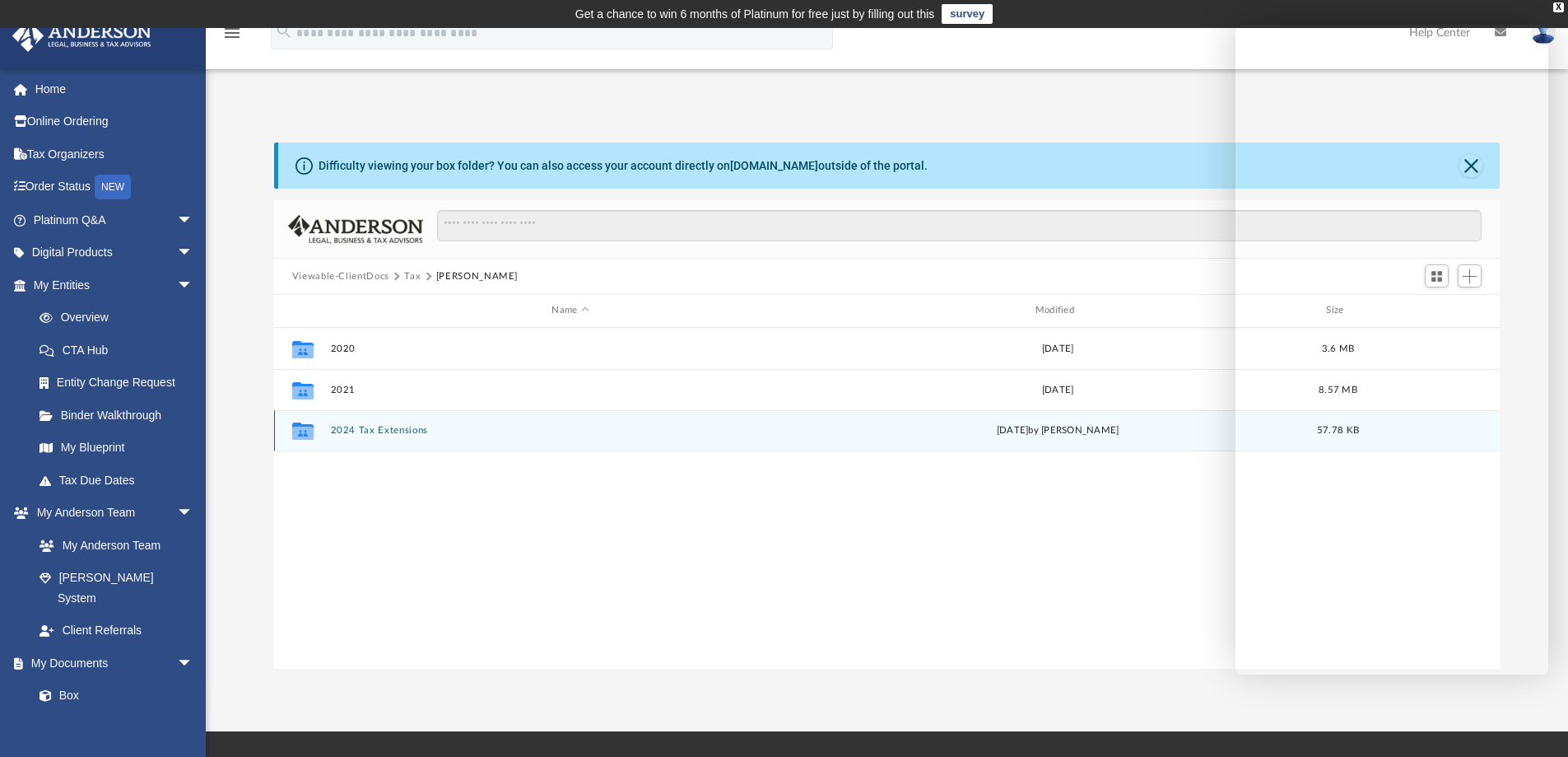
click at [383, 431] on button "2024 Tax Extensions" at bounding box center [569, 430] width 480 height 10
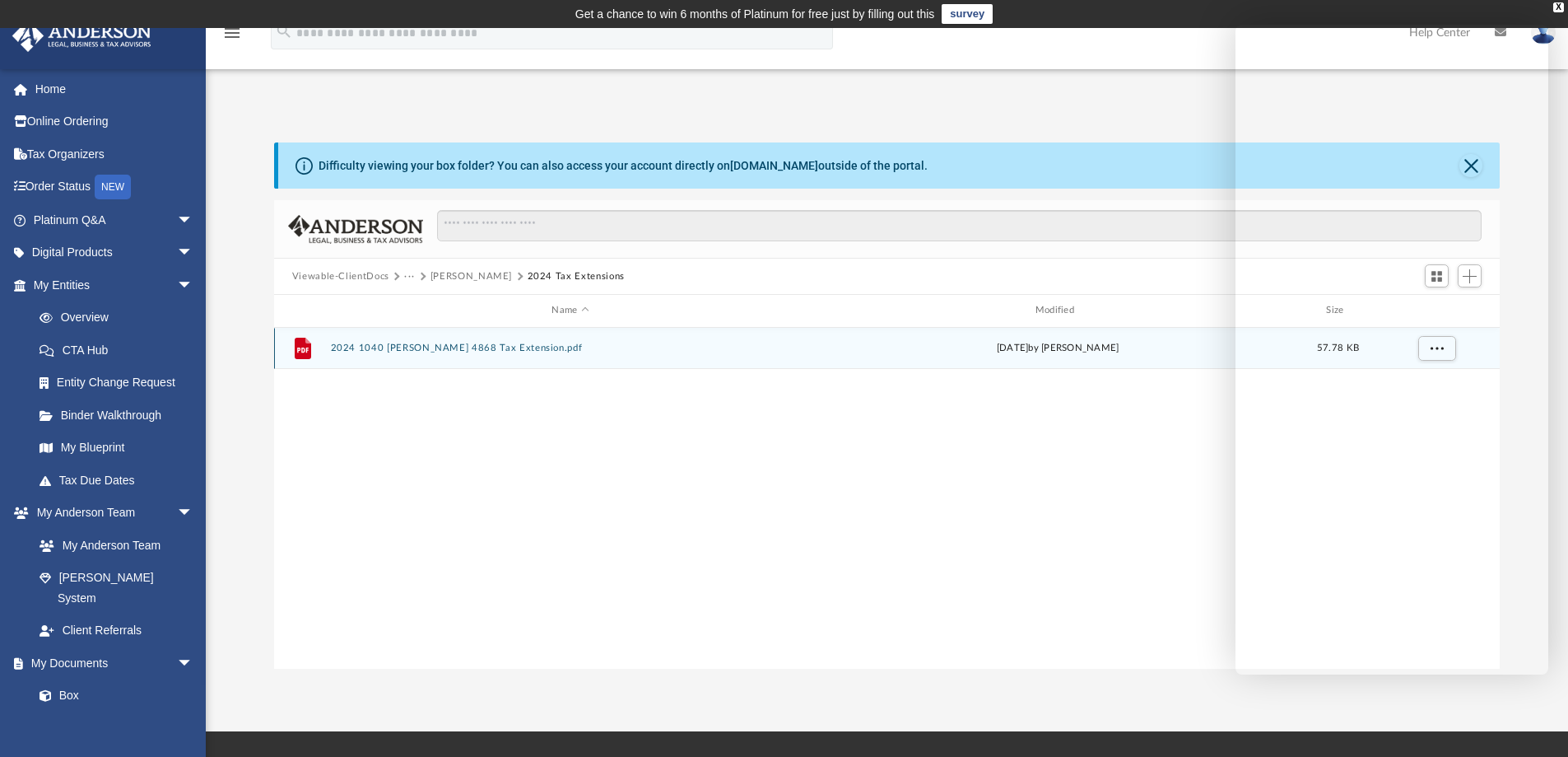
click at [528, 351] on button "2024 1040 [PERSON_NAME] 4868 Tax Extension.pdf" at bounding box center [569, 348] width 480 height 10
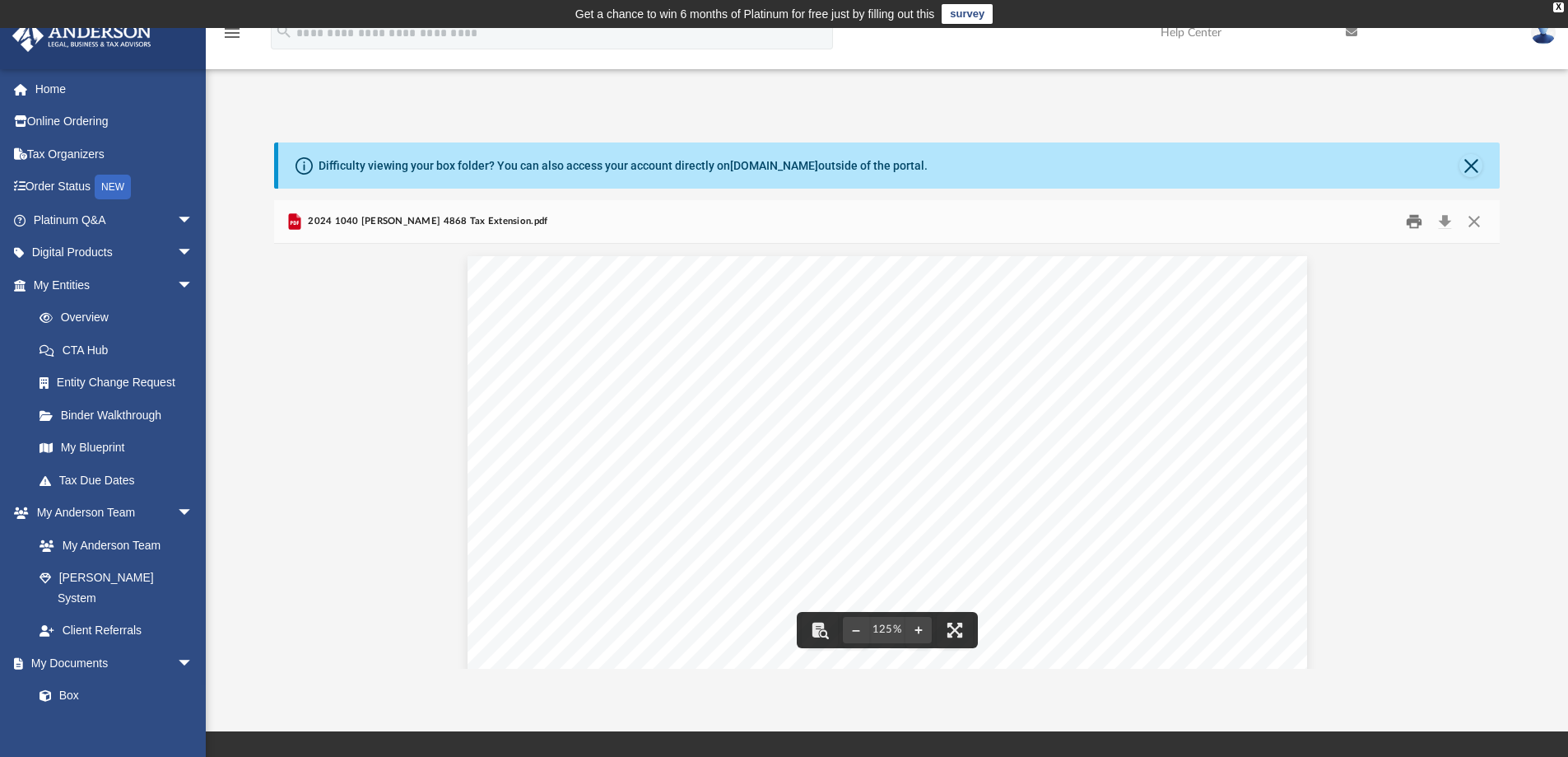
click at [1416, 216] on button "Print" at bounding box center [1413, 221] width 33 height 25
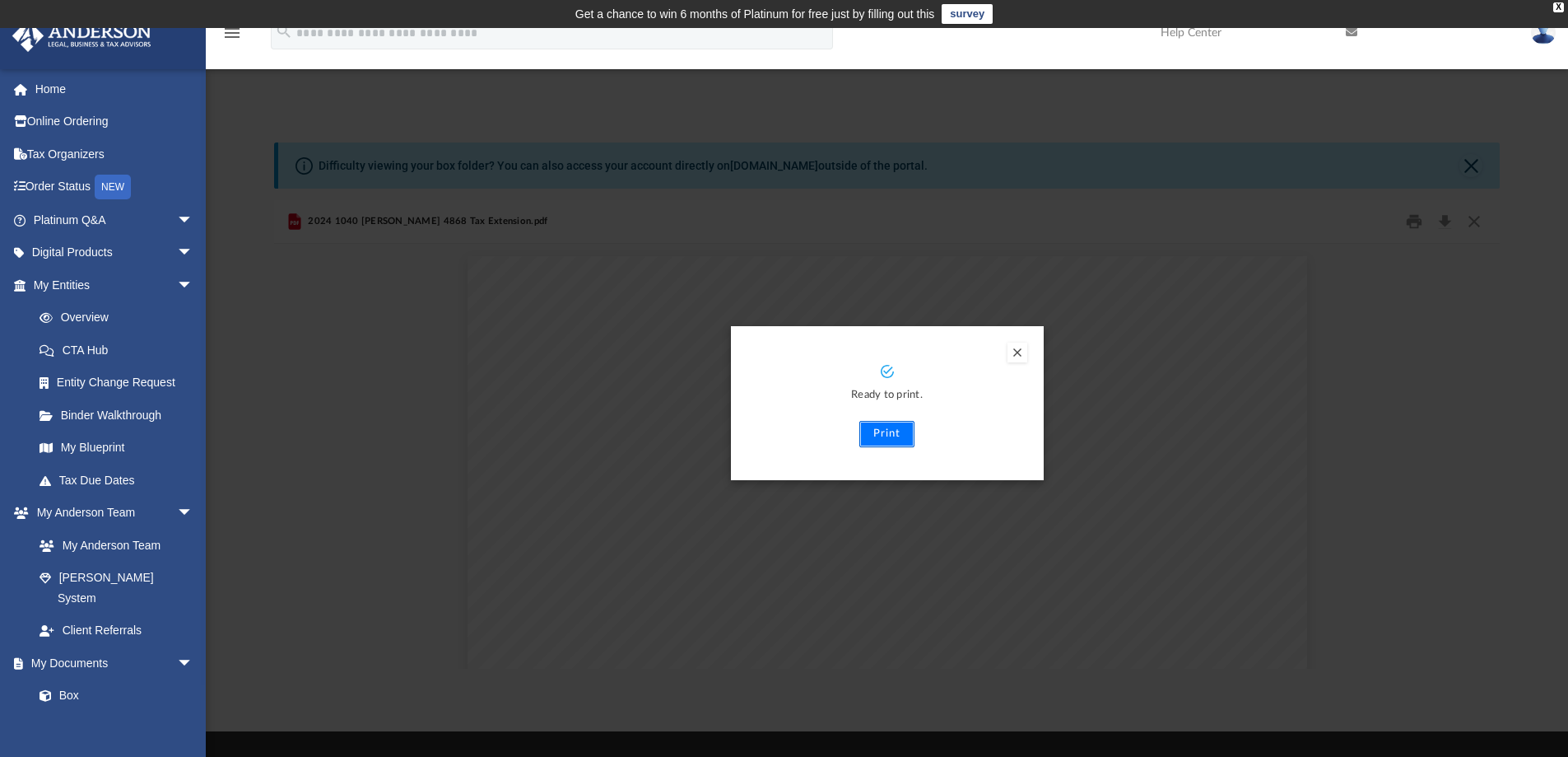
click at [879, 439] on button "Print" at bounding box center [887, 434] width 55 height 26
